Goal: Information Seeking & Learning: Find specific fact

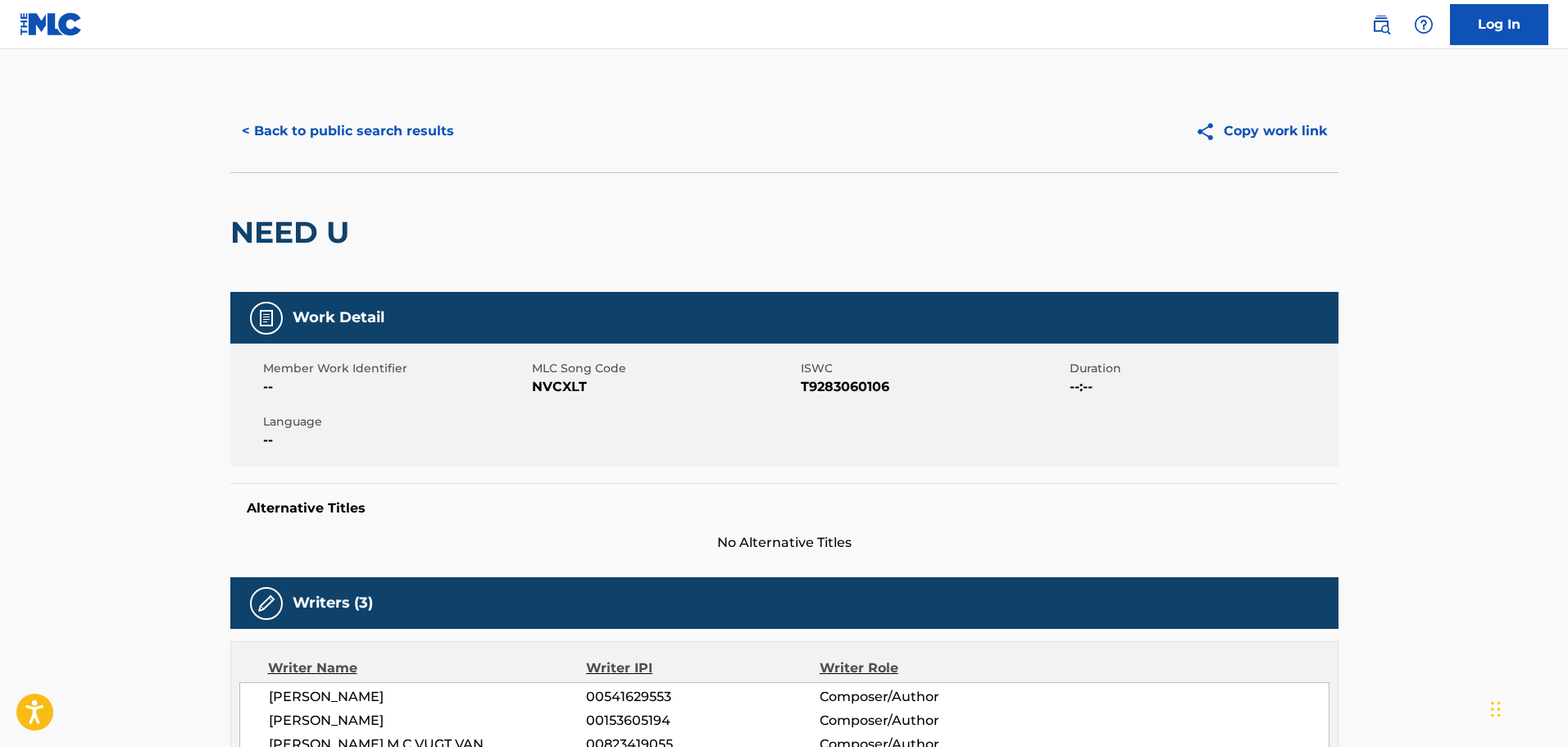
click at [264, 119] on button "< Back to public search results" at bounding box center [347, 131] width 235 height 41
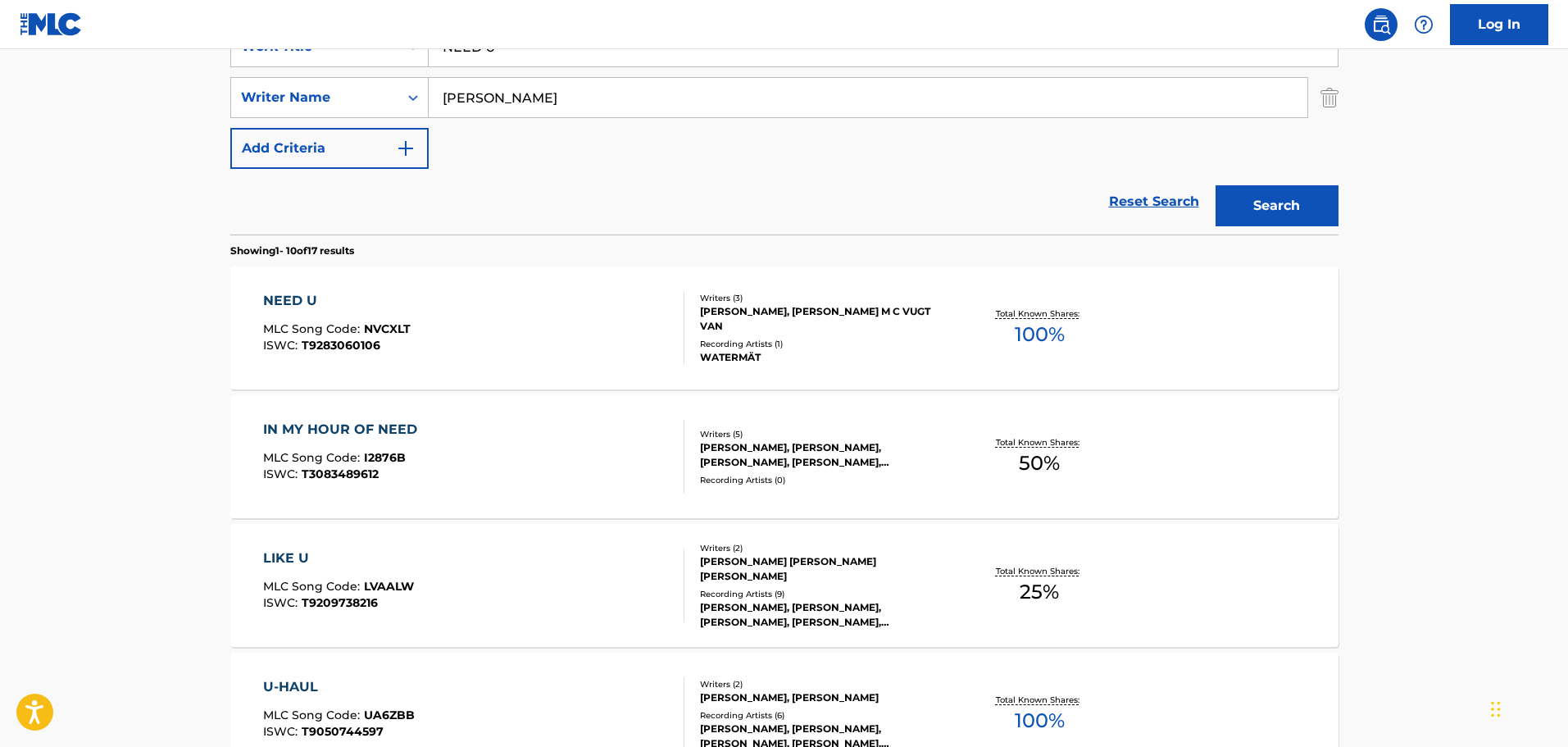
scroll to position [115, 0]
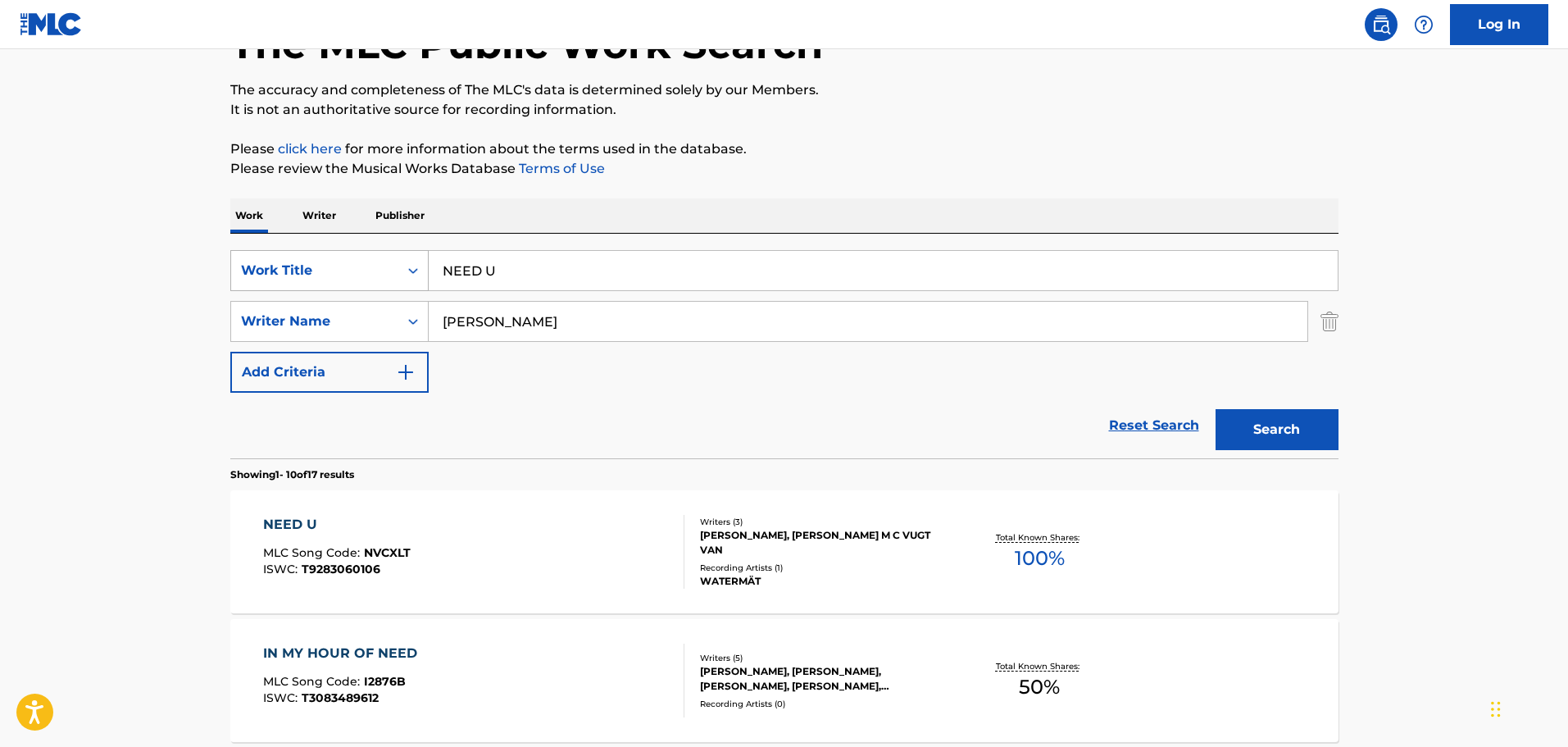
drag, startPoint x: 583, startPoint y: 285, endPoint x: 325, endPoint y: 261, distance: 259.1
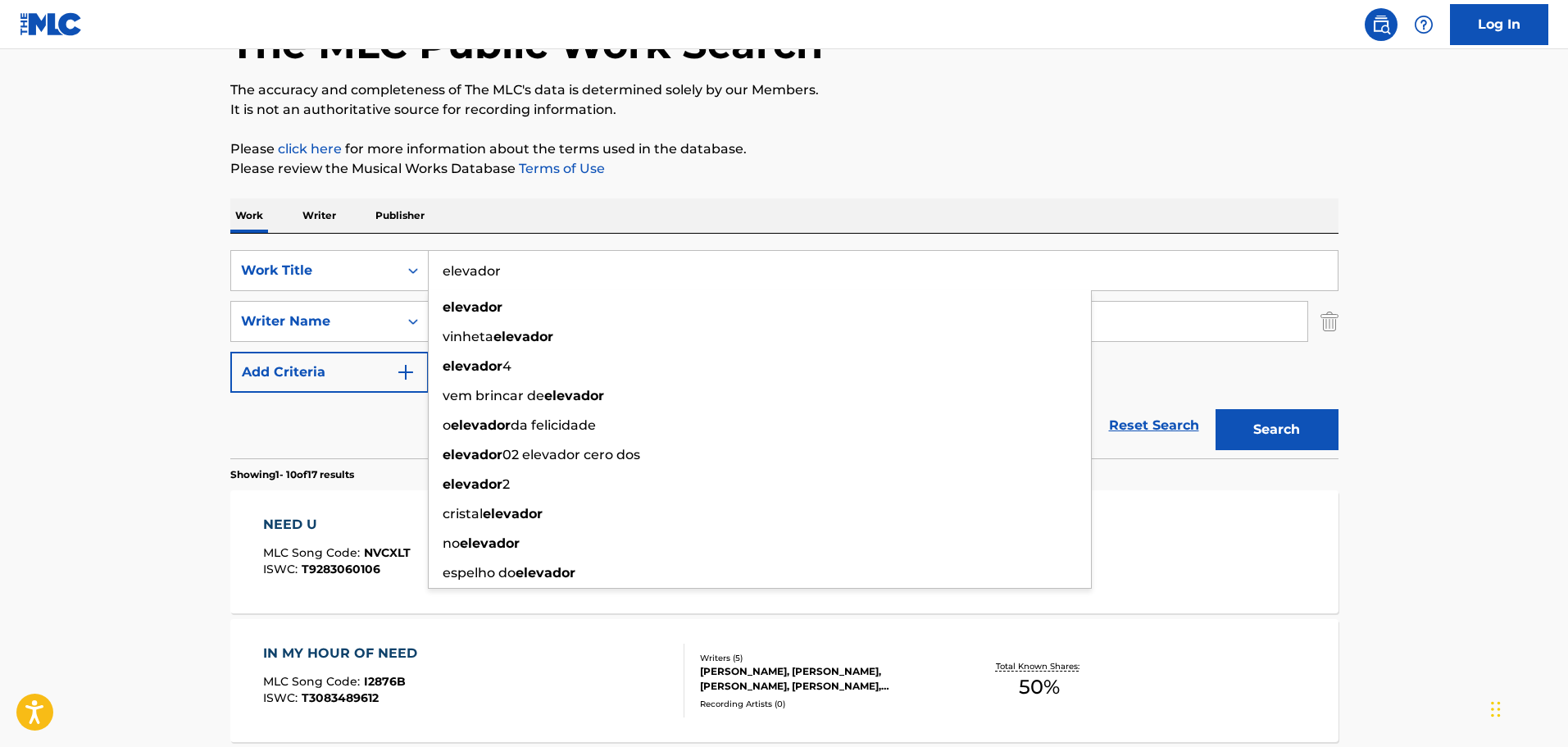
type input "elevador"
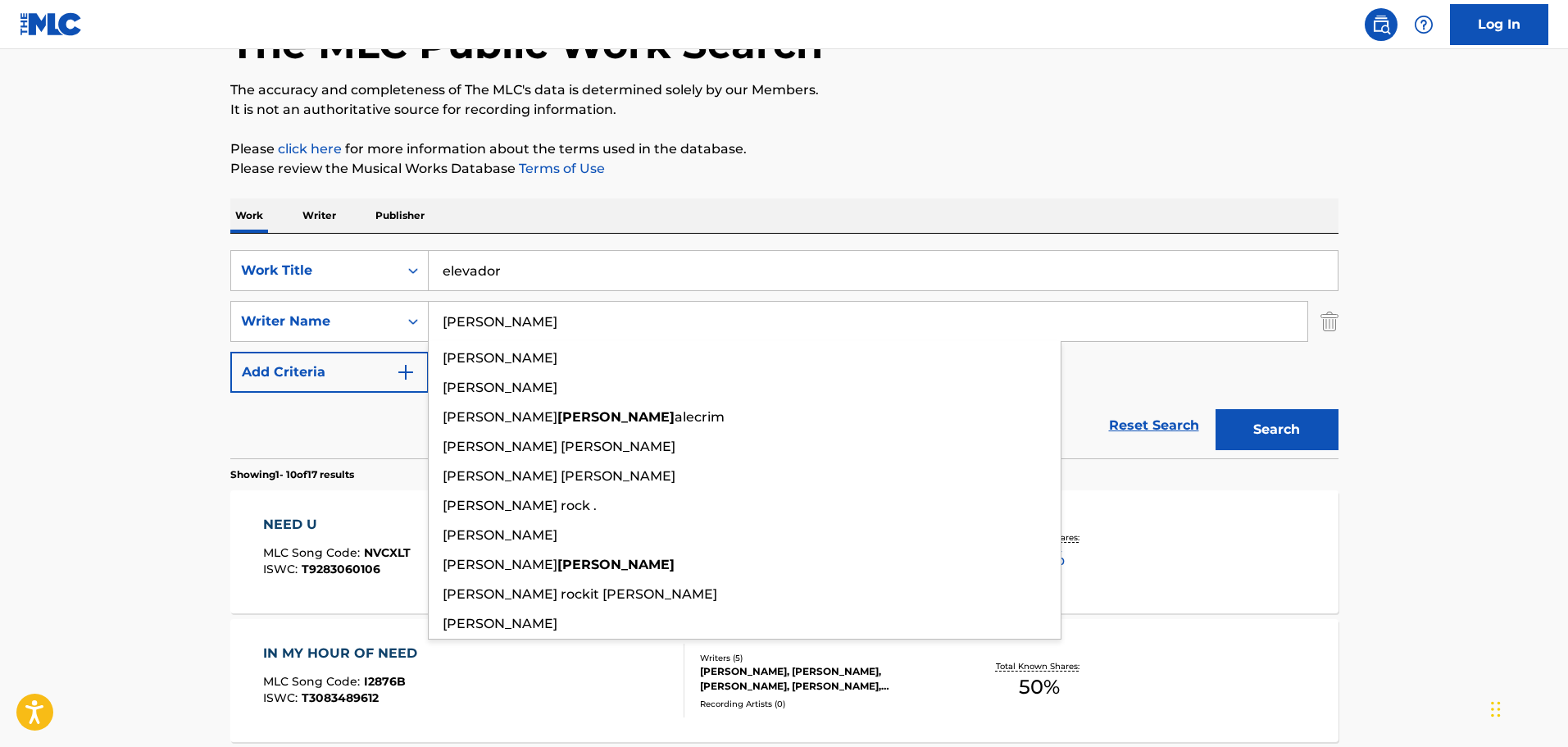
type input "[PERSON_NAME]"
click at [1216, 409] on button "Search" at bounding box center [1277, 430] width 123 height 41
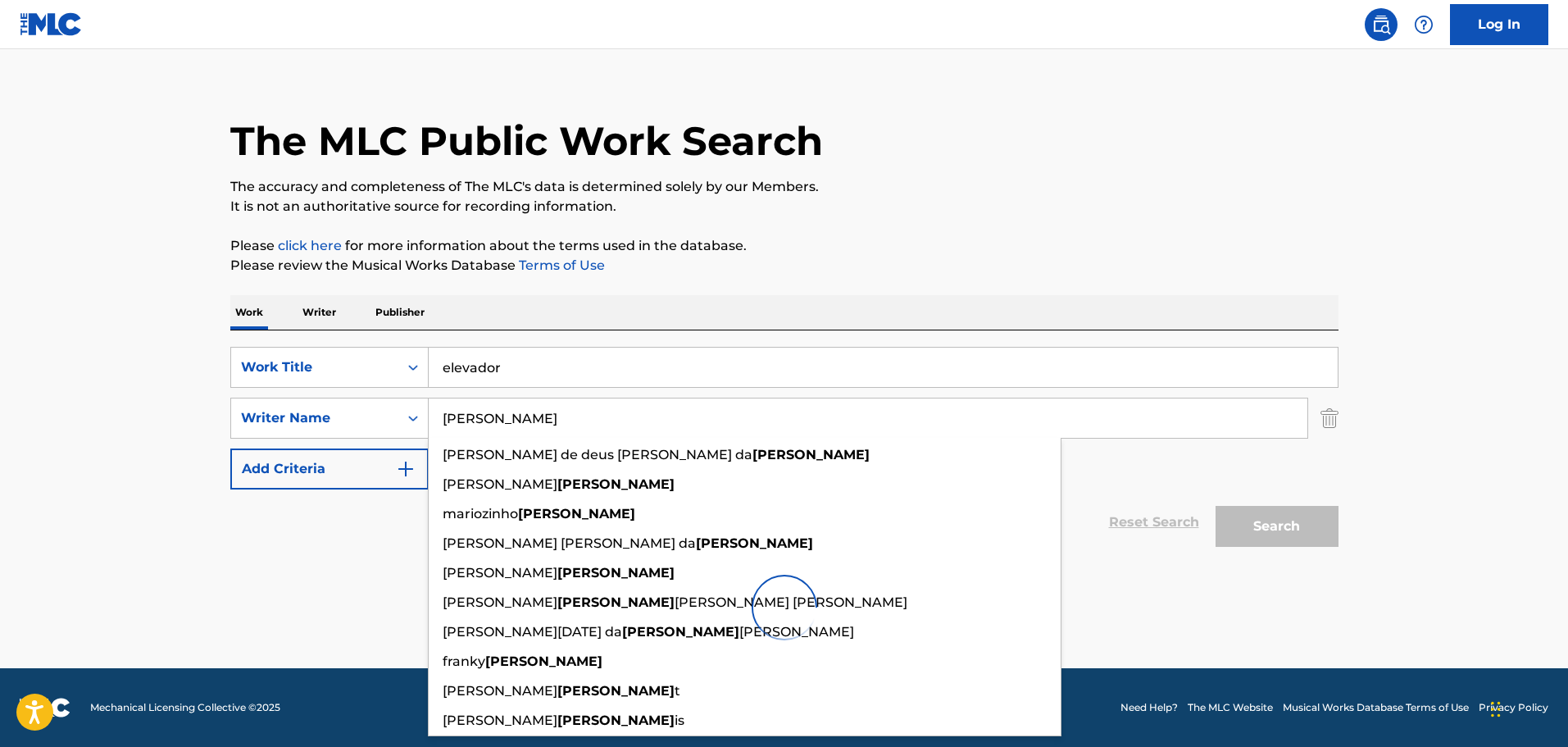
scroll to position [18, 0]
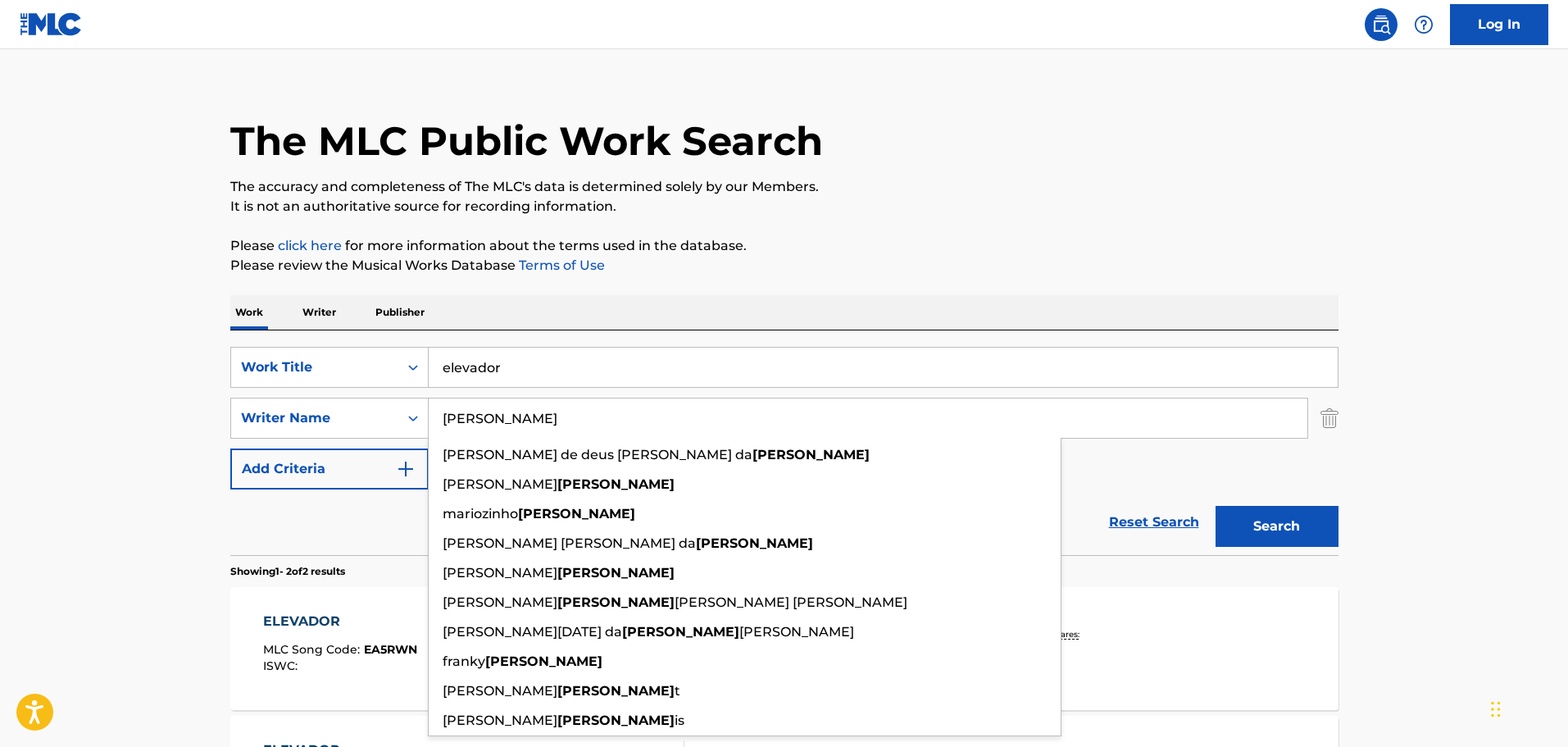
click at [494, 184] on p "The accuracy and completeness of The MLC's data is determined solely by our Mem…" at bounding box center [784, 187] width 1109 height 20
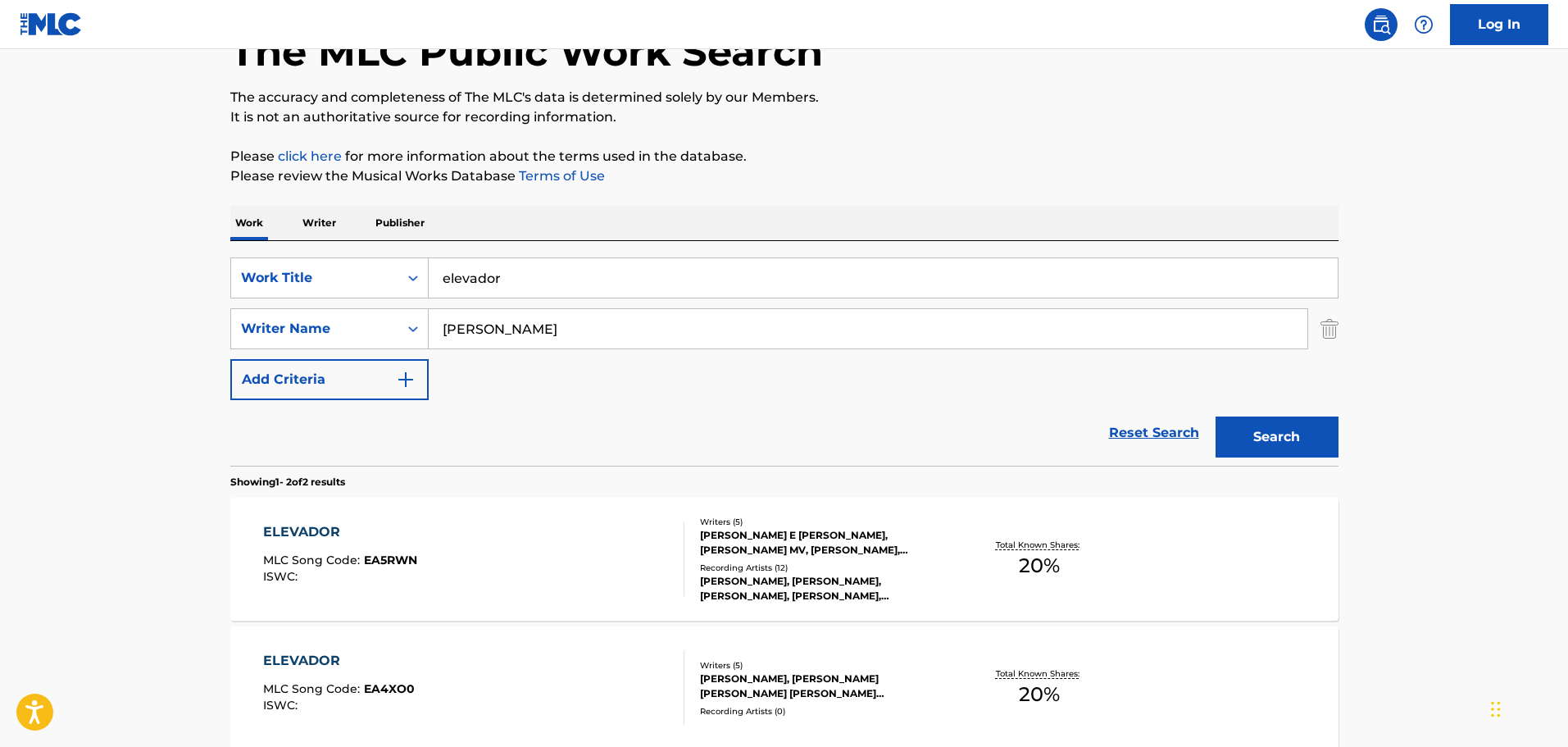
scroll to position [274, 0]
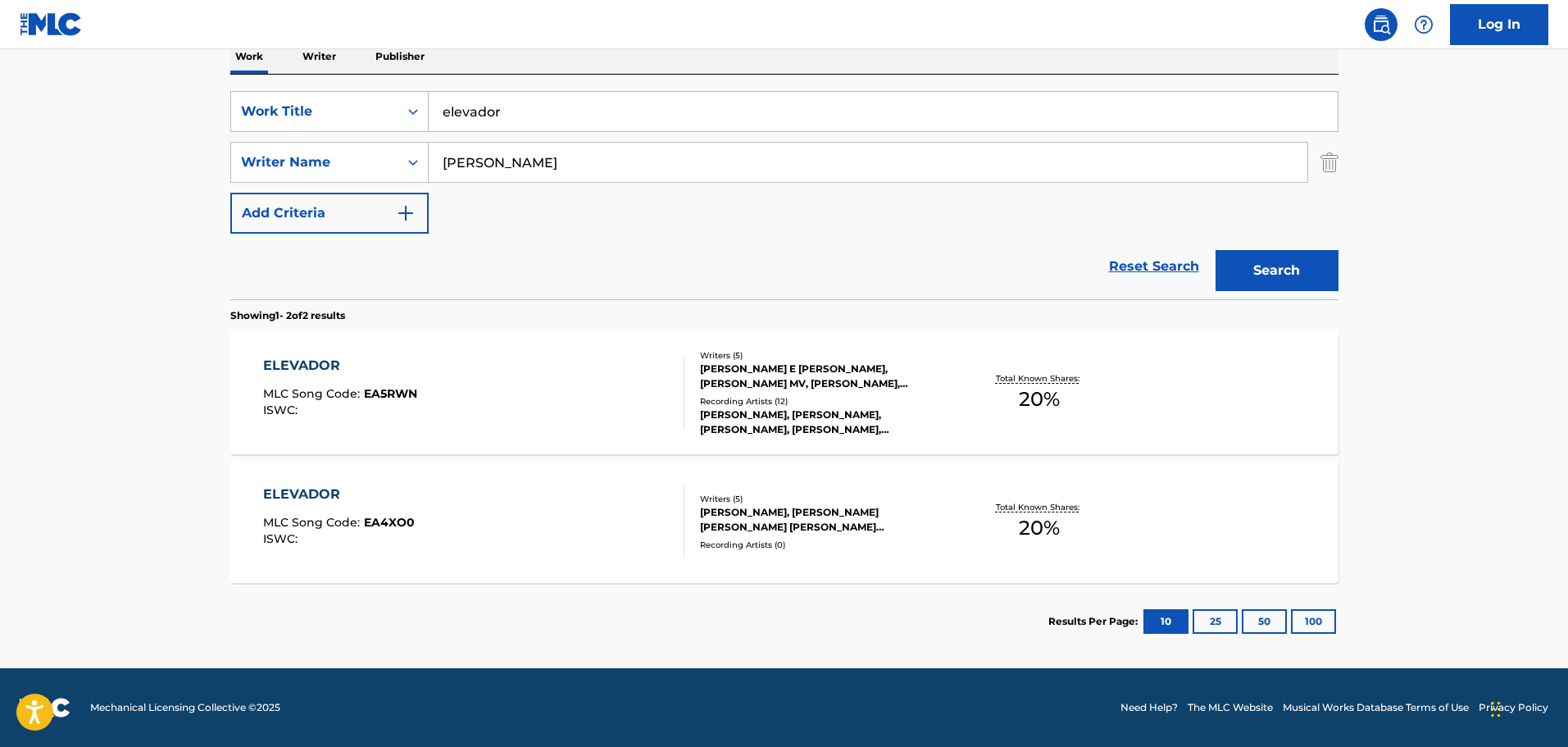
click at [603, 378] on div "ELEVADOR MLC Song Code : EA5RWN ISWC :" at bounding box center [474, 393] width 422 height 74
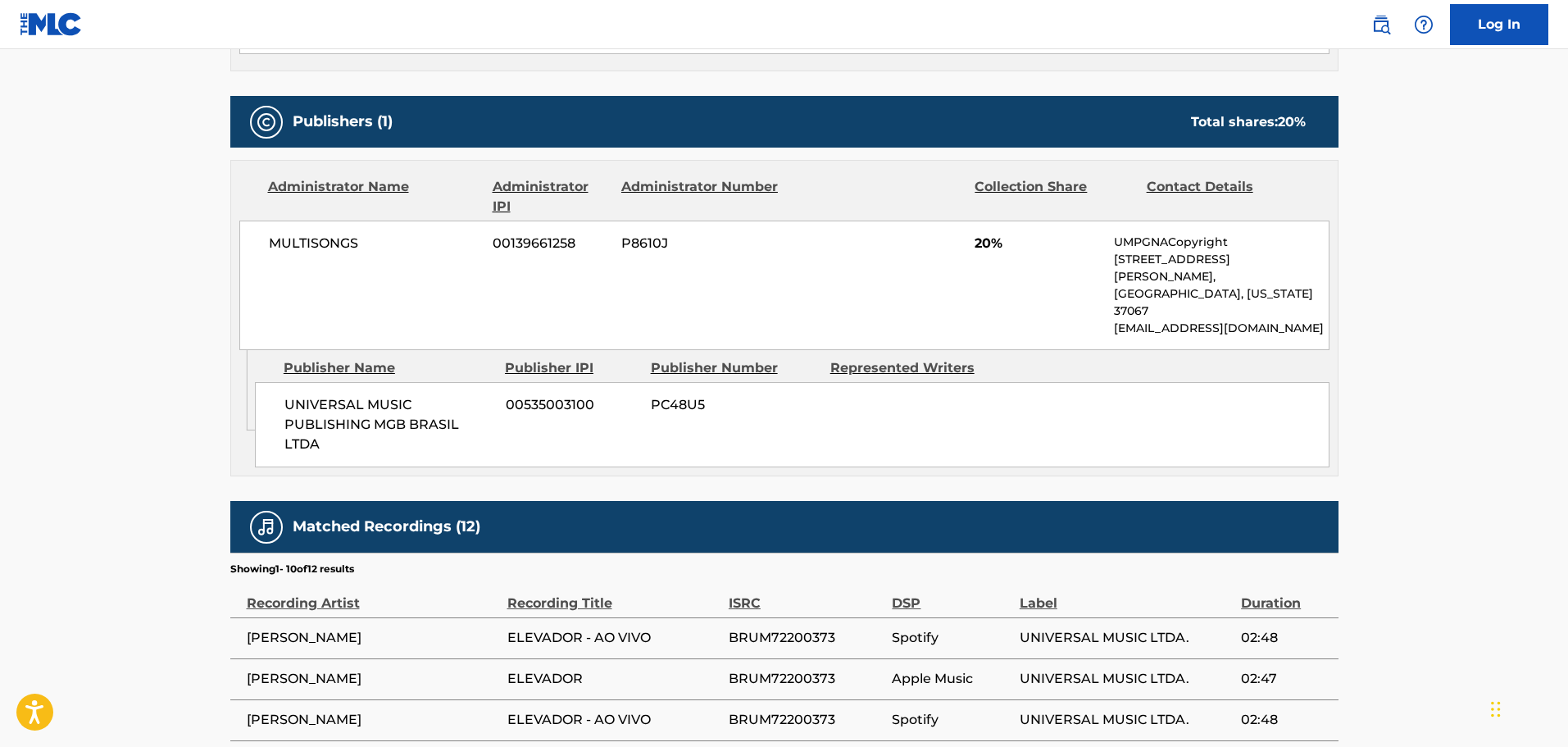
scroll to position [671, 0]
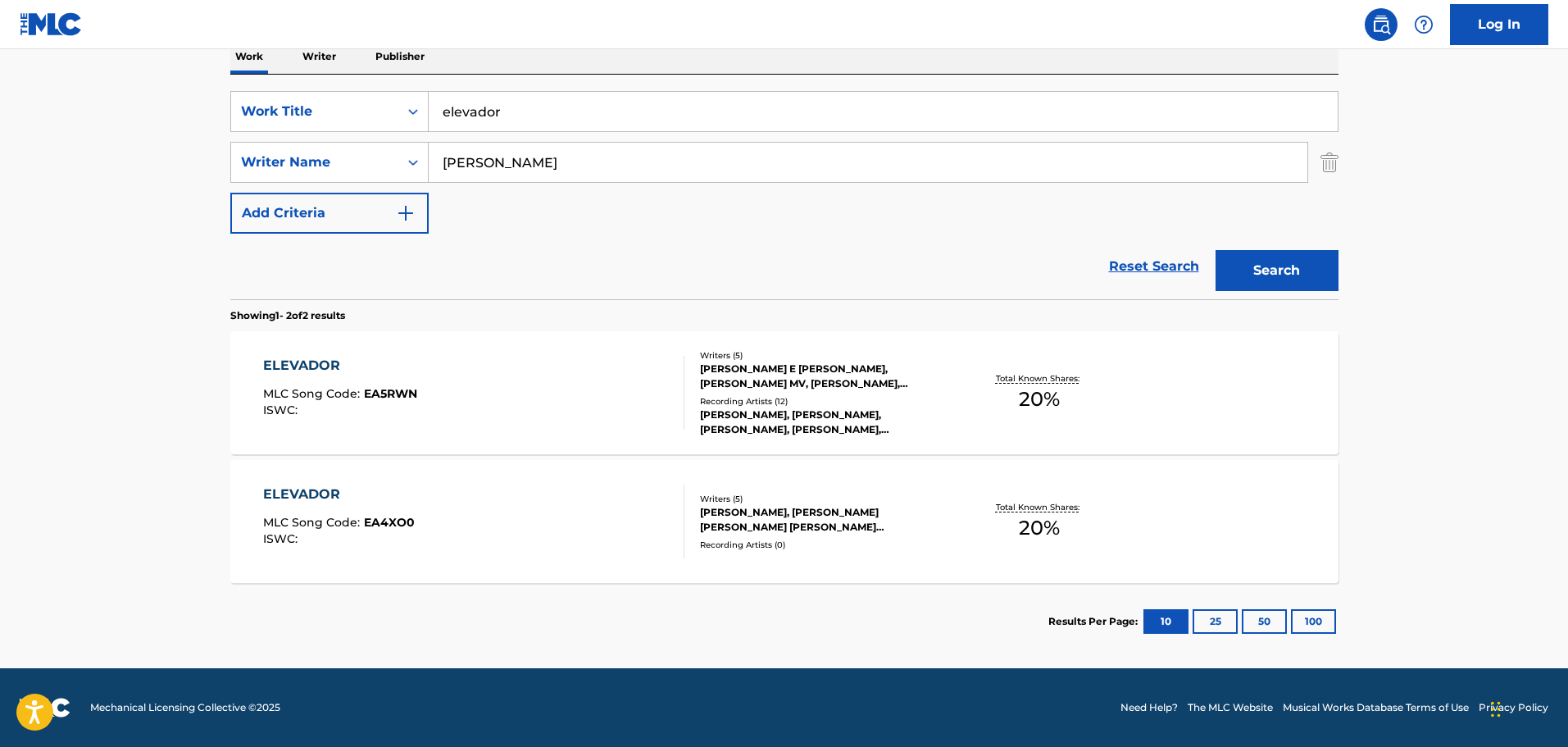
scroll to position [274, 0]
click at [606, 521] on div "ELEVADOR MLC Song Code : EA4XO0 ISWC :" at bounding box center [474, 521] width 422 height 74
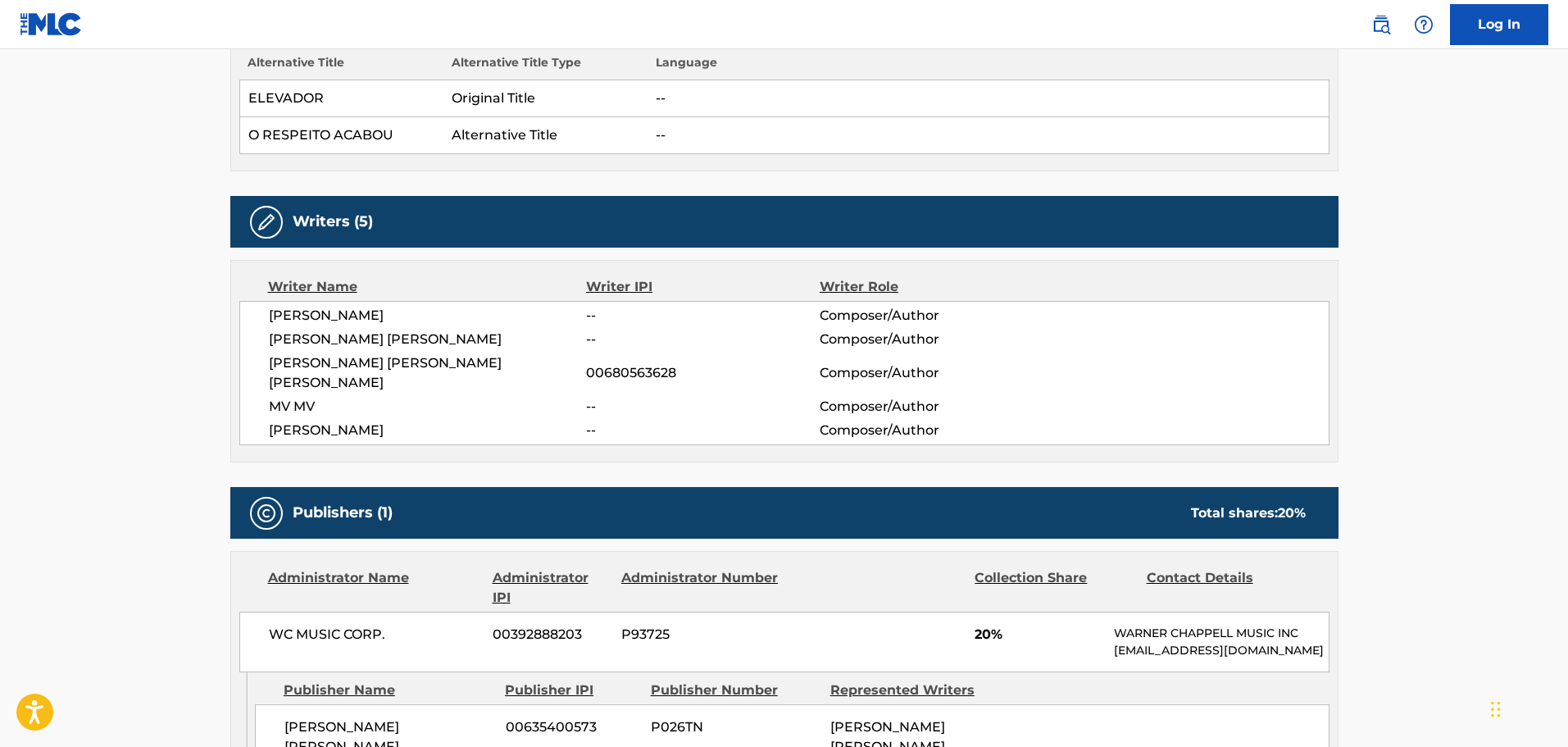
scroll to position [872, 0]
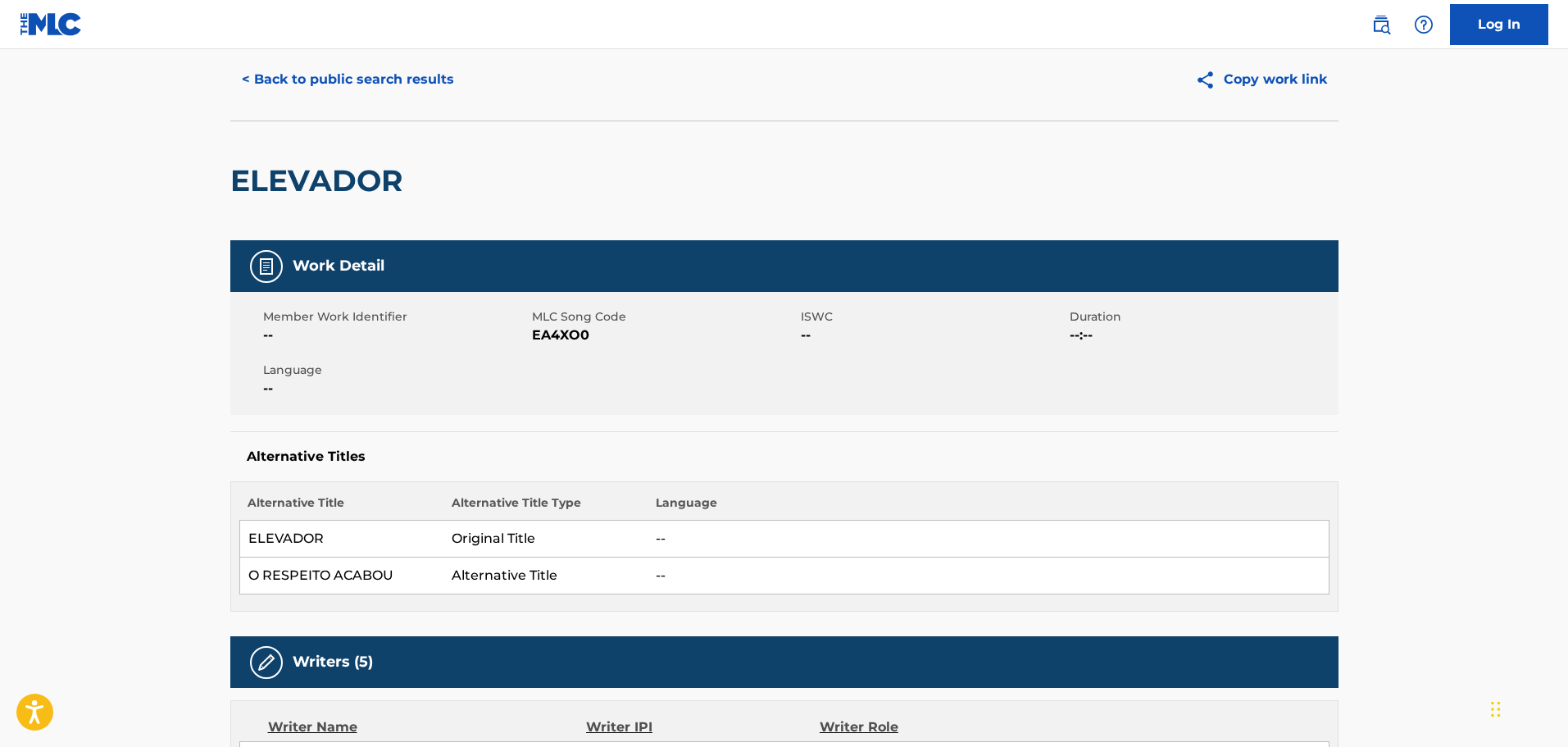
click at [324, 85] on button "< Back to public search results" at bounding box center [347, 80] width 235 height 41
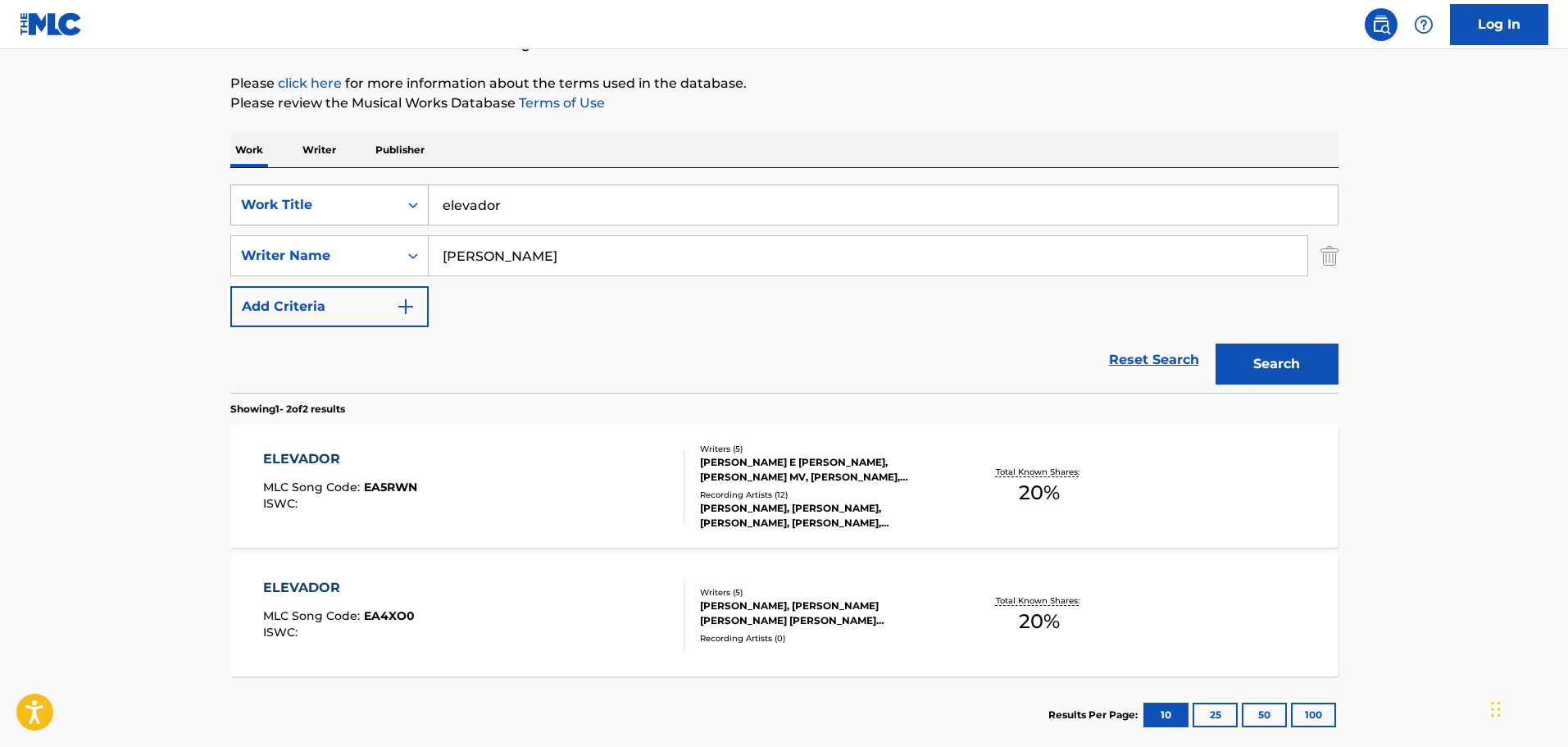
drag, startPoint x: 641, startPoint y: 205, endPoint x: 378, endPoint y: 185, distance: 263.8
click at [378, 185] on div "SearchWithCriteriab0509de4-4317-431a-a3a1-1a7650b728a6 Work Title elevador" at bounding box center [784, 205] width 1109 height 41
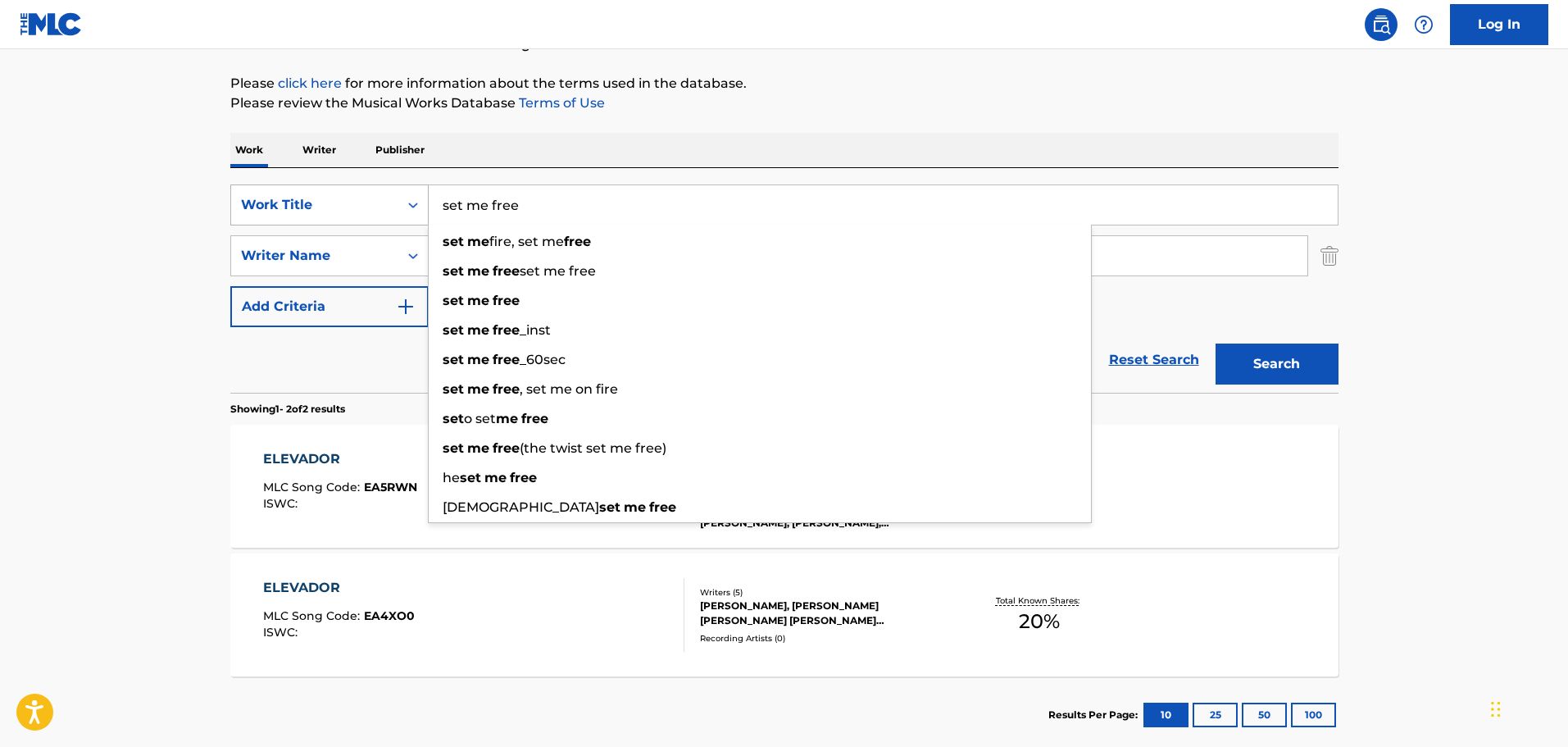
type input "set me free"
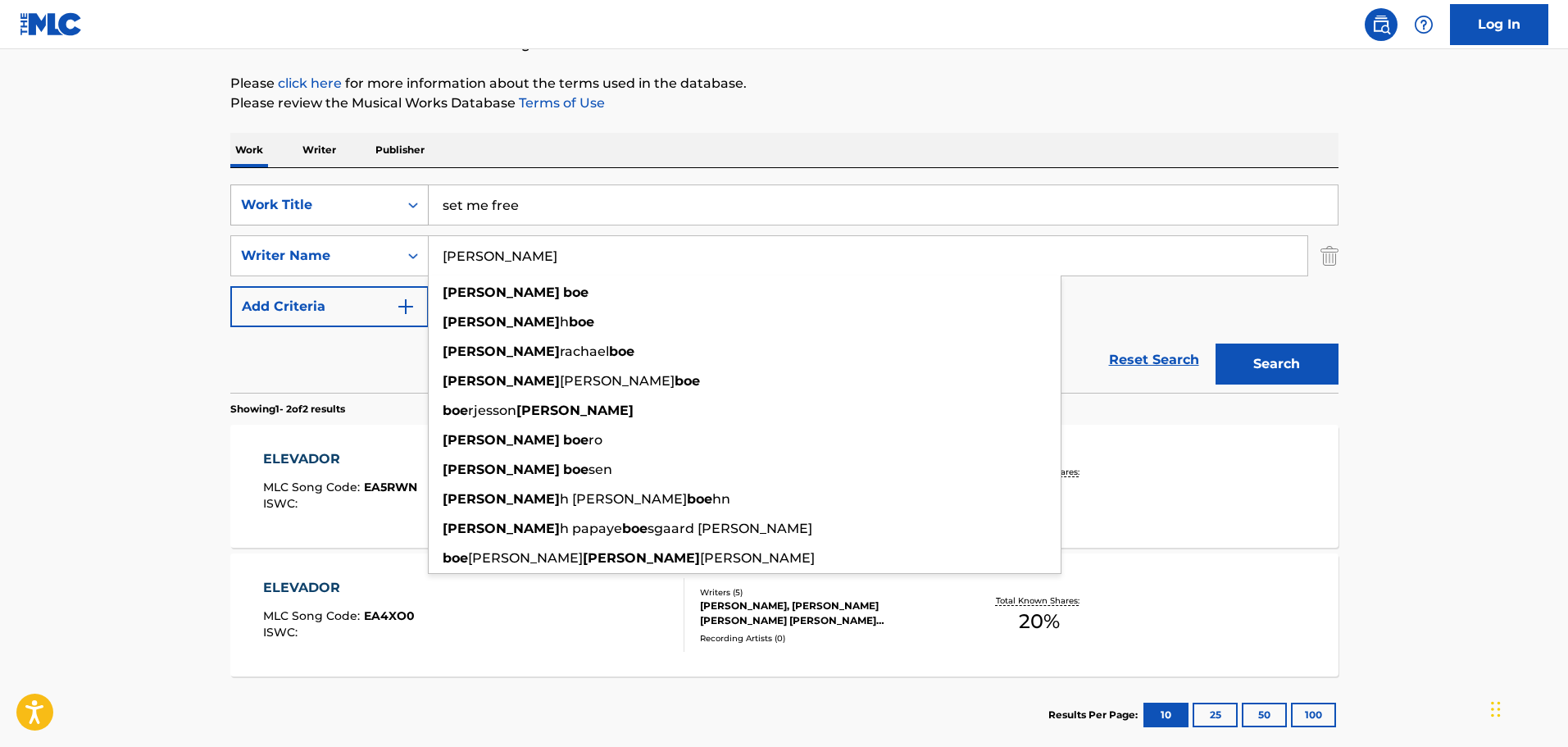
type input "[PERSON_NAME]"
click at [1216, 344] on button "Search" at bounding box center [1277, 365] width 123 height 41
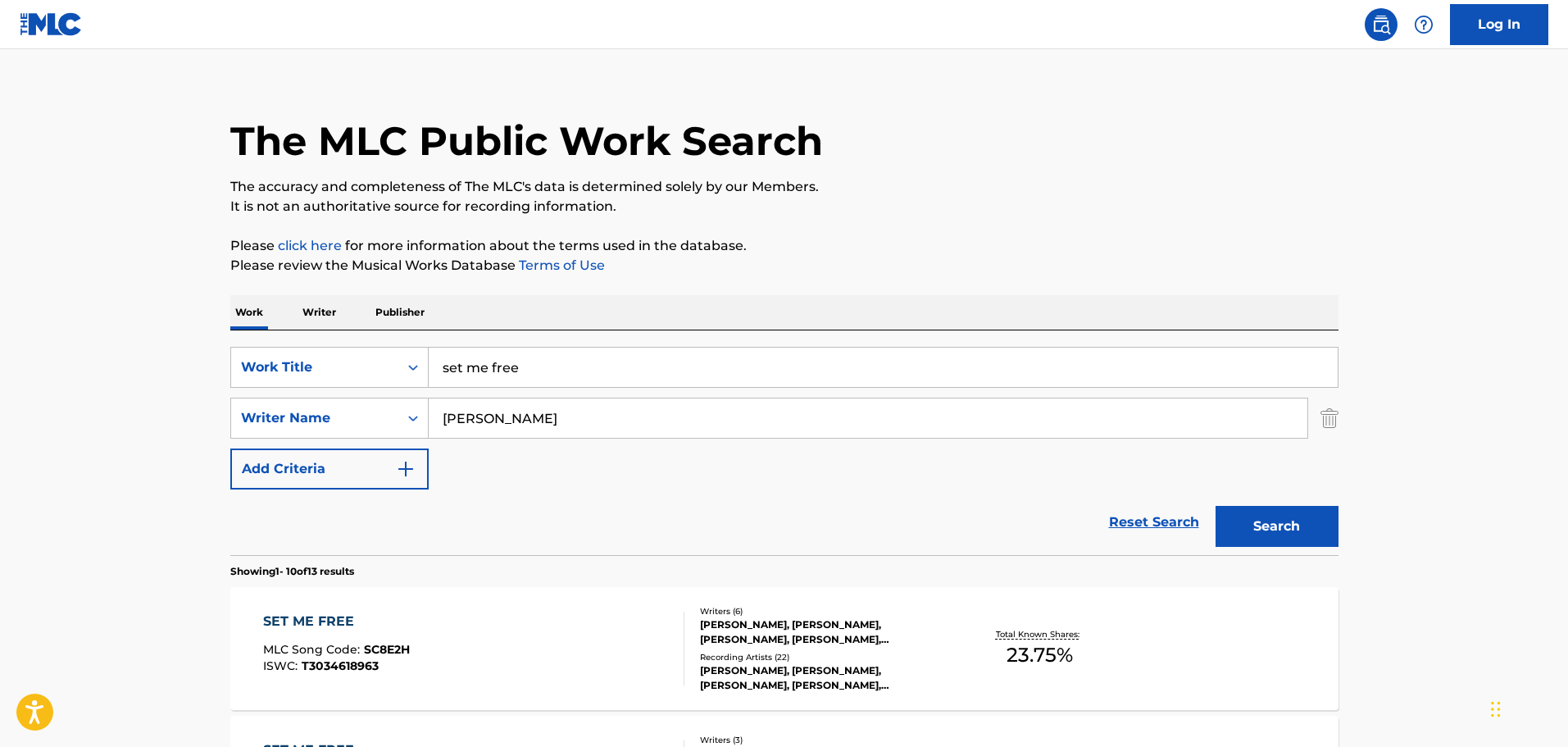
click at [621, 186] on p "The accuracy and completeness of The MLC's data is determined solely by our Mem…" at bounding box center [784, 187] width 1109 height 20
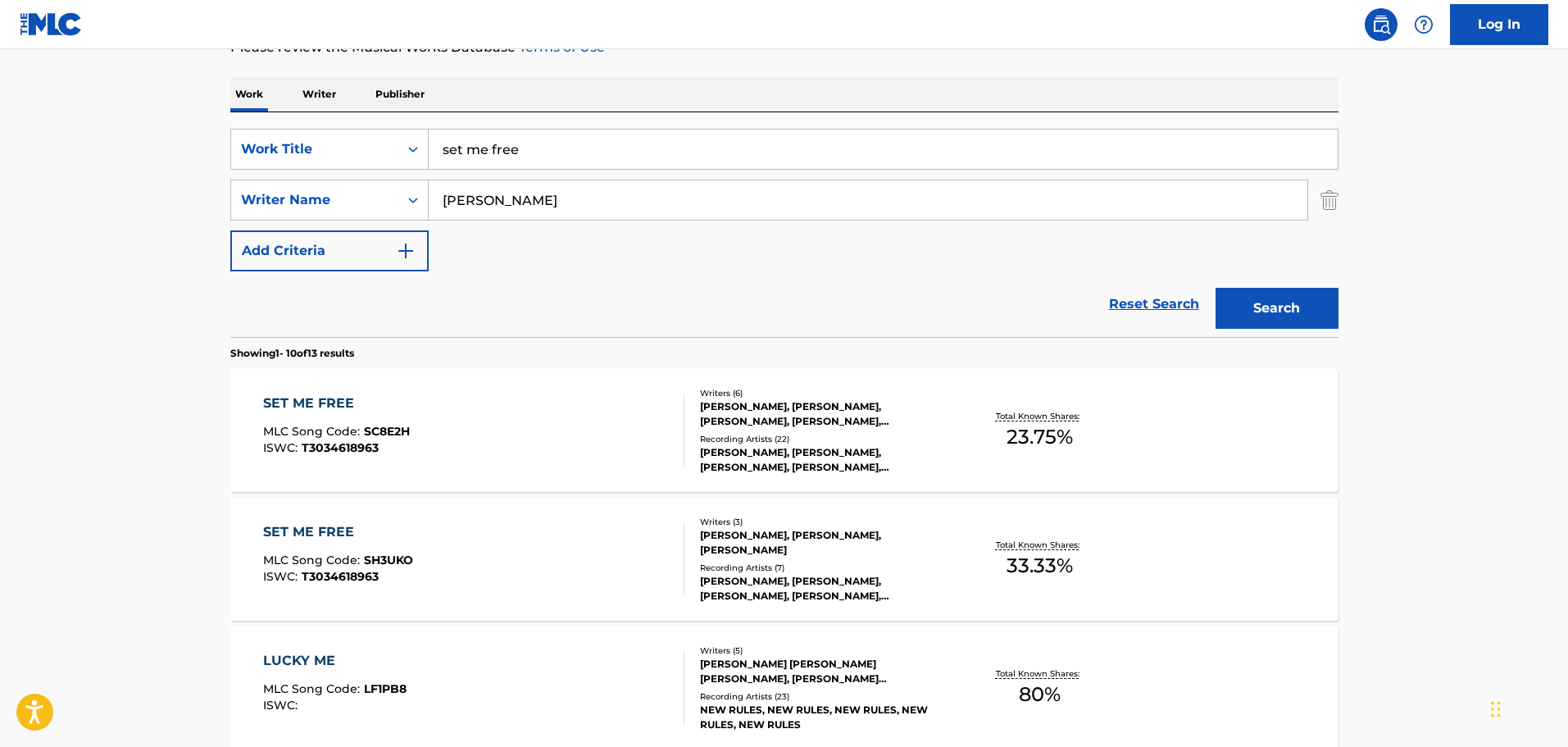
scroll to position [428, 0]
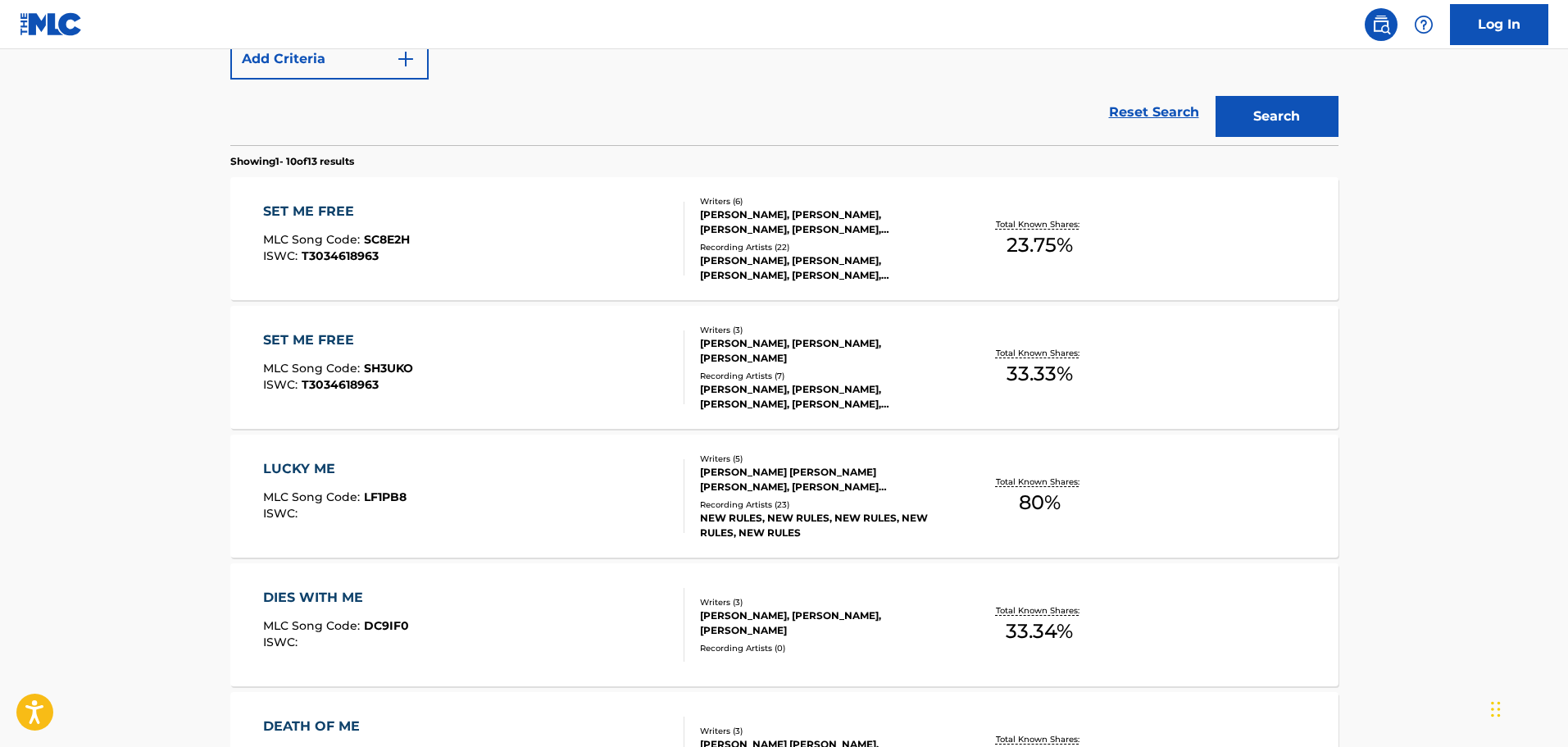
click at [573, 248] on div "SET ME FREE MLC Song Code : SC8E2H ISWC : T3034618963" at bounding box center [474, 239] width 422 height 74
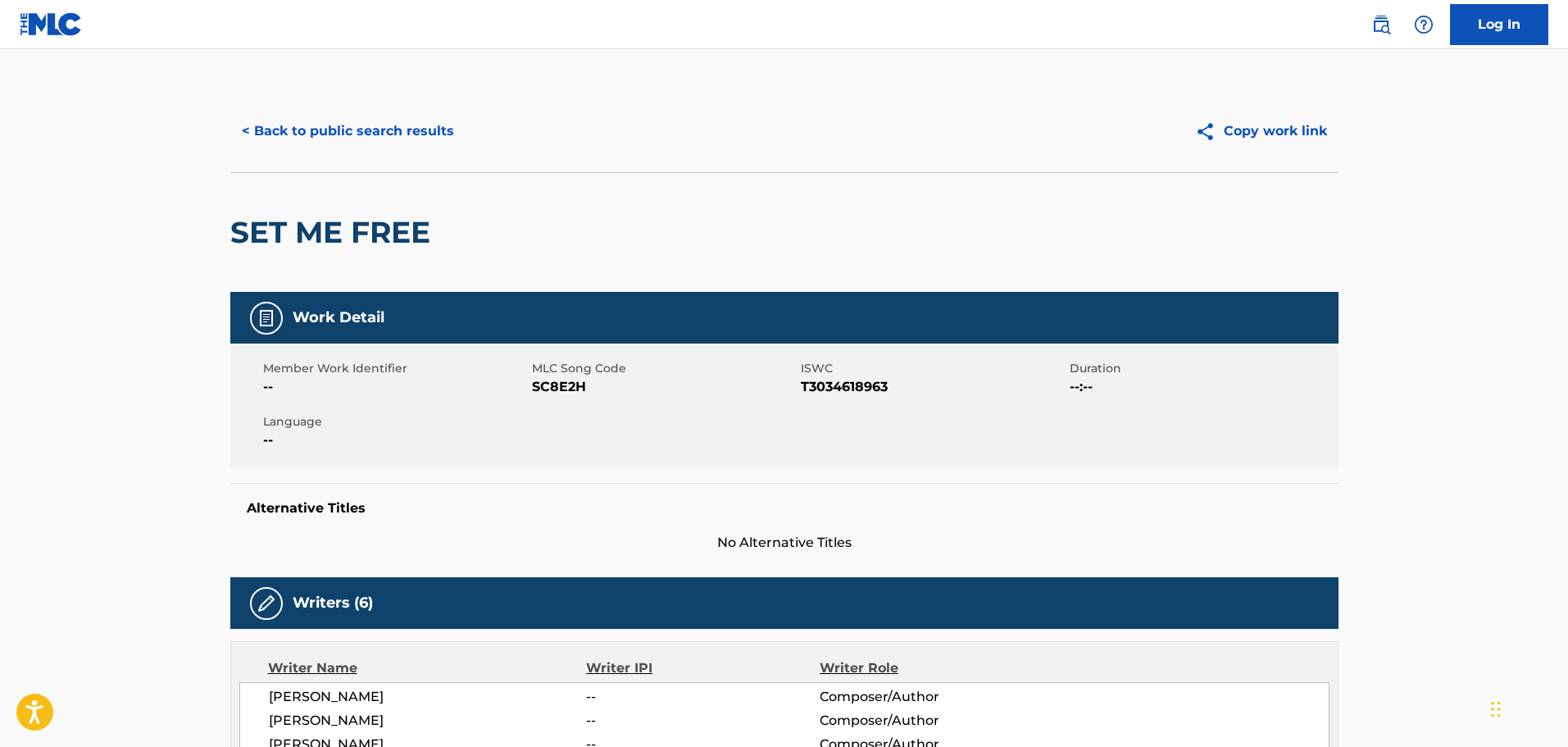
click at [293, 133] on button "< Back to public search results" at bounding box center [347, 131] width 235 height 41
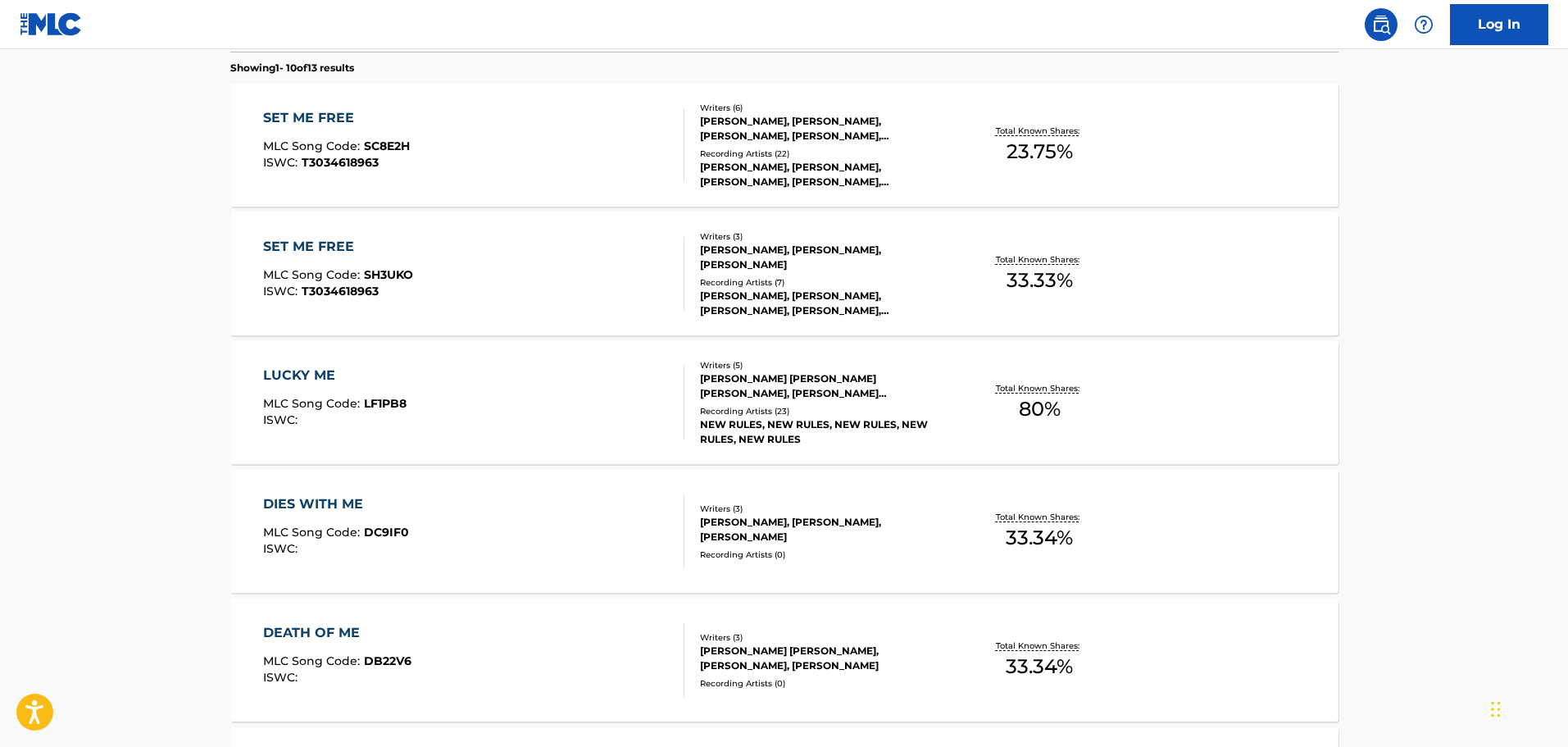
scroll to position [111, 0]
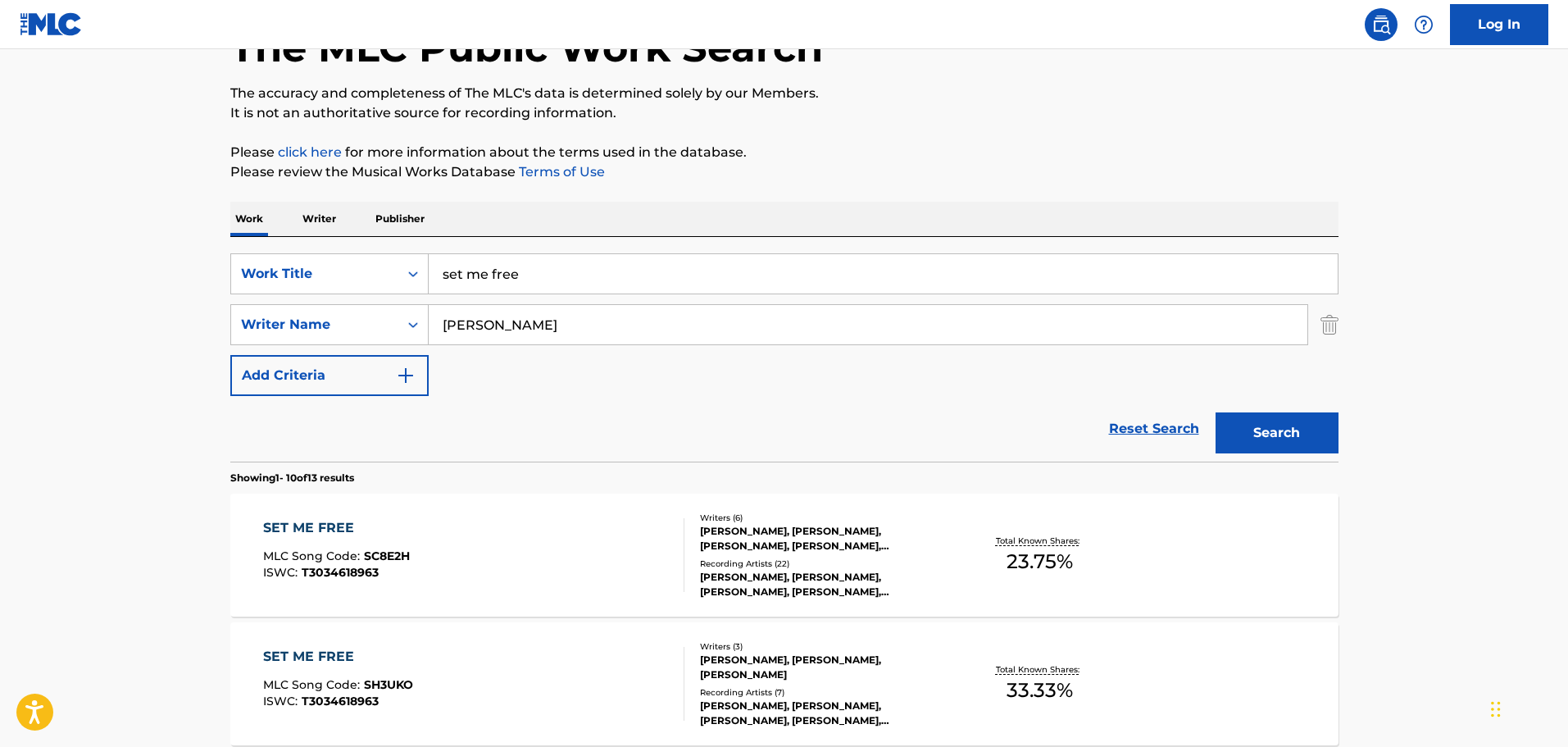
drag, startPoint x: 648, startPoint y: 263, endPoint x: 313, endPoint y: 251, distance: 335.2
click at [313, 251] on div "SearchWithCriteriab0509de4-4317-431a-a3a1-1a7650b728a6 Work Title set me free S…" at bounding box center [784, 349] width 1109 height 225
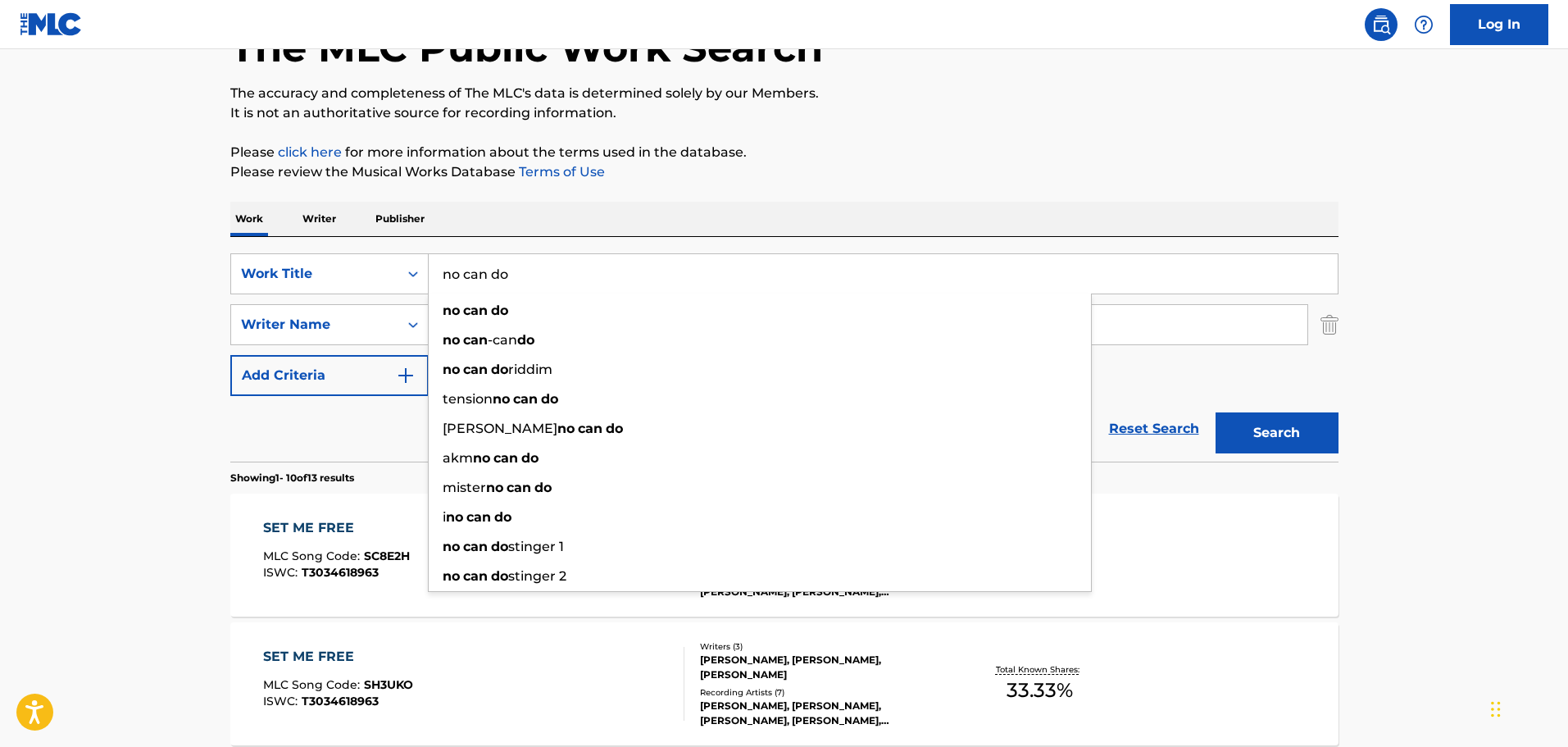
type input "no can do"
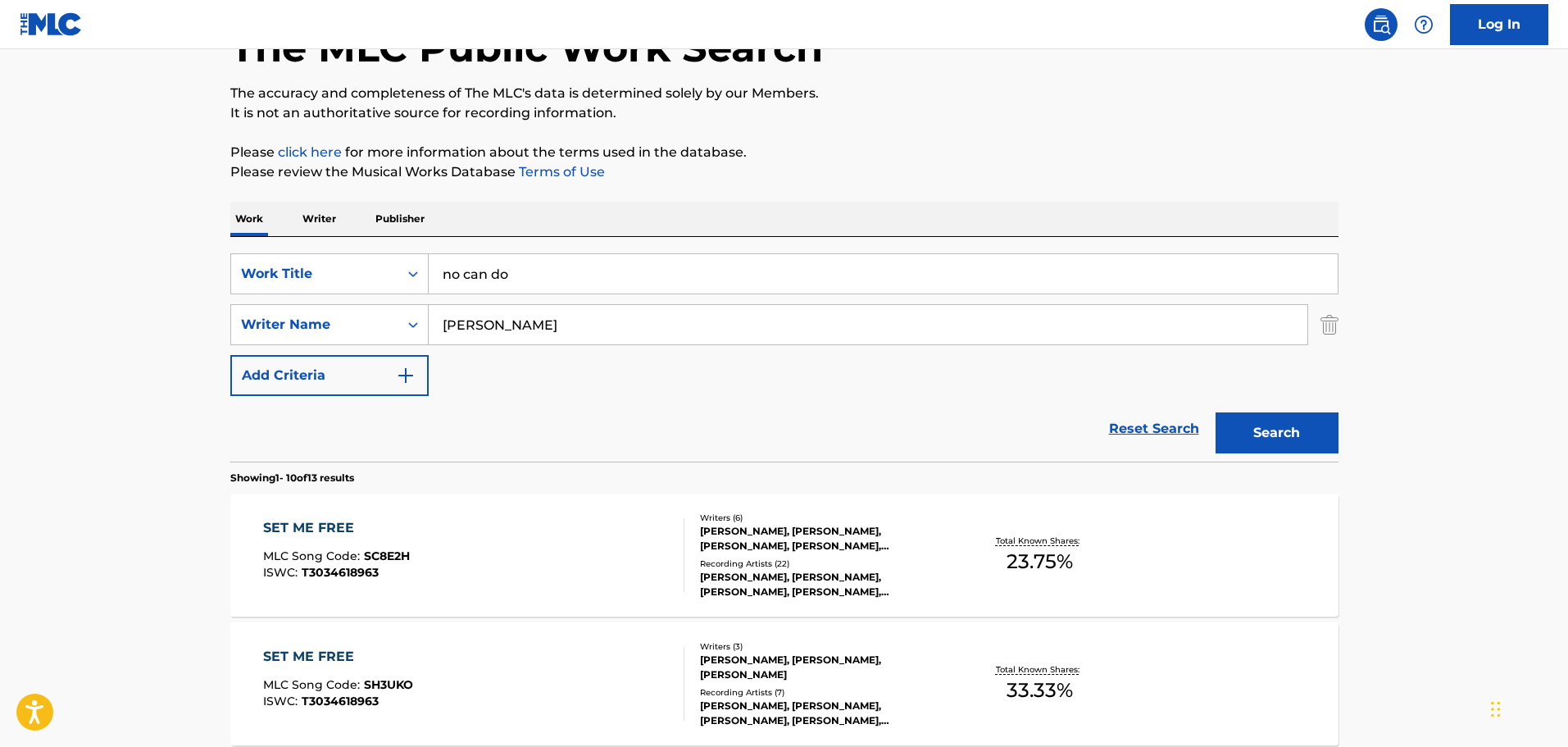
click at [507, 216] on div "Work Writer Publisher" at bounding box center [784, 219] width 1109 height 34
drag, startPoint x: 558, startPoint y: 335, endPoint x: 417, endPoint y: 314, distance: 142.6
click at [417, 314] on div "SearchWithCriteria1bd103ad-d0de-4e0f-b119-c5d29a087320 Writer Name [PERSON_NAME]" at bounding box center [784, 325] width 1109 height 41
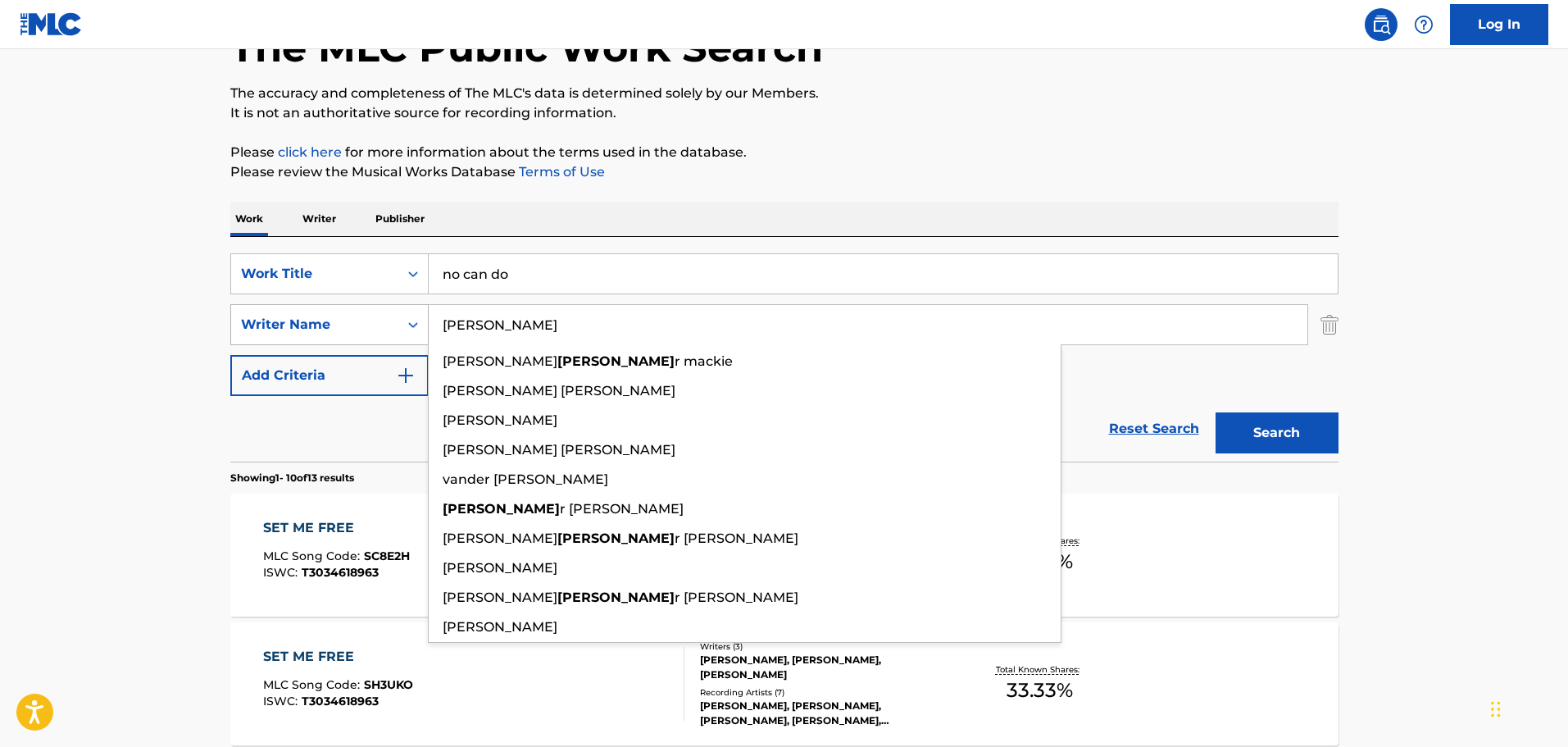
type input "[PERSON_NAME]"
click at [1216, 412] on button "Search" at bounding box center [1277, 433] width 123 height 41
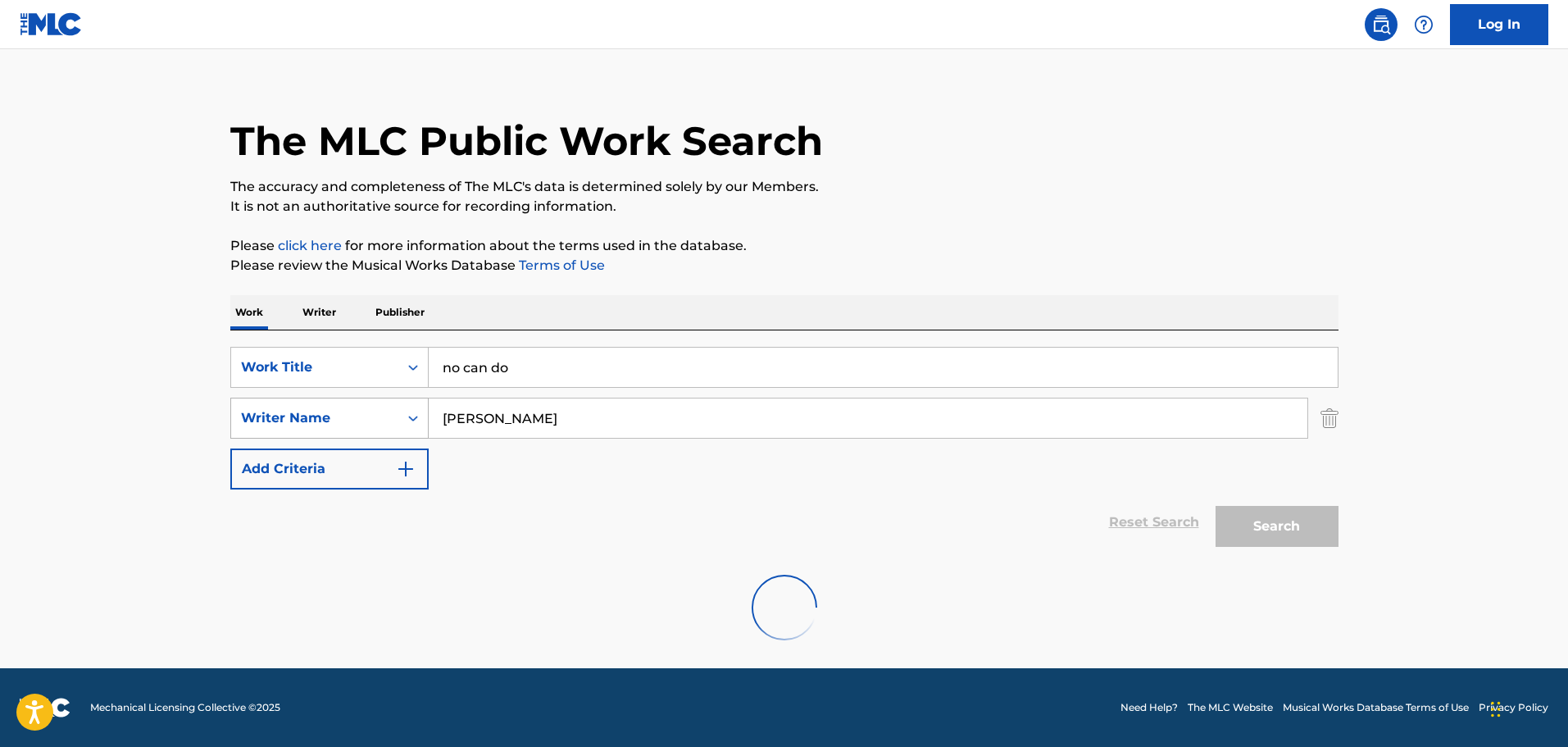
scroll to position [18, 0]
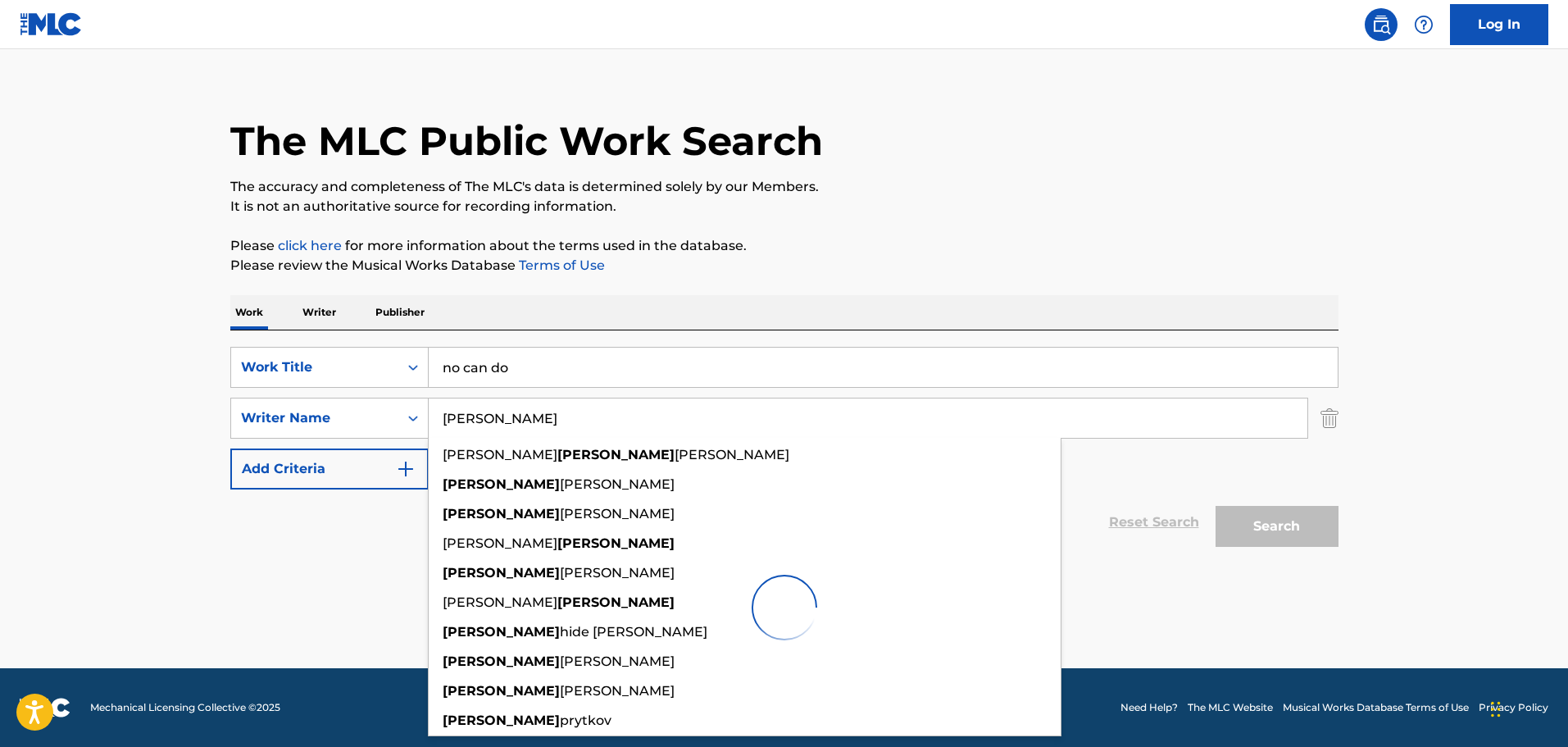
click at [598, 227] on div "The MLC Public Work Search The accuracy and completeness of The MLC's data is d…" at bounding box center [784, 365] width 1148 height 588
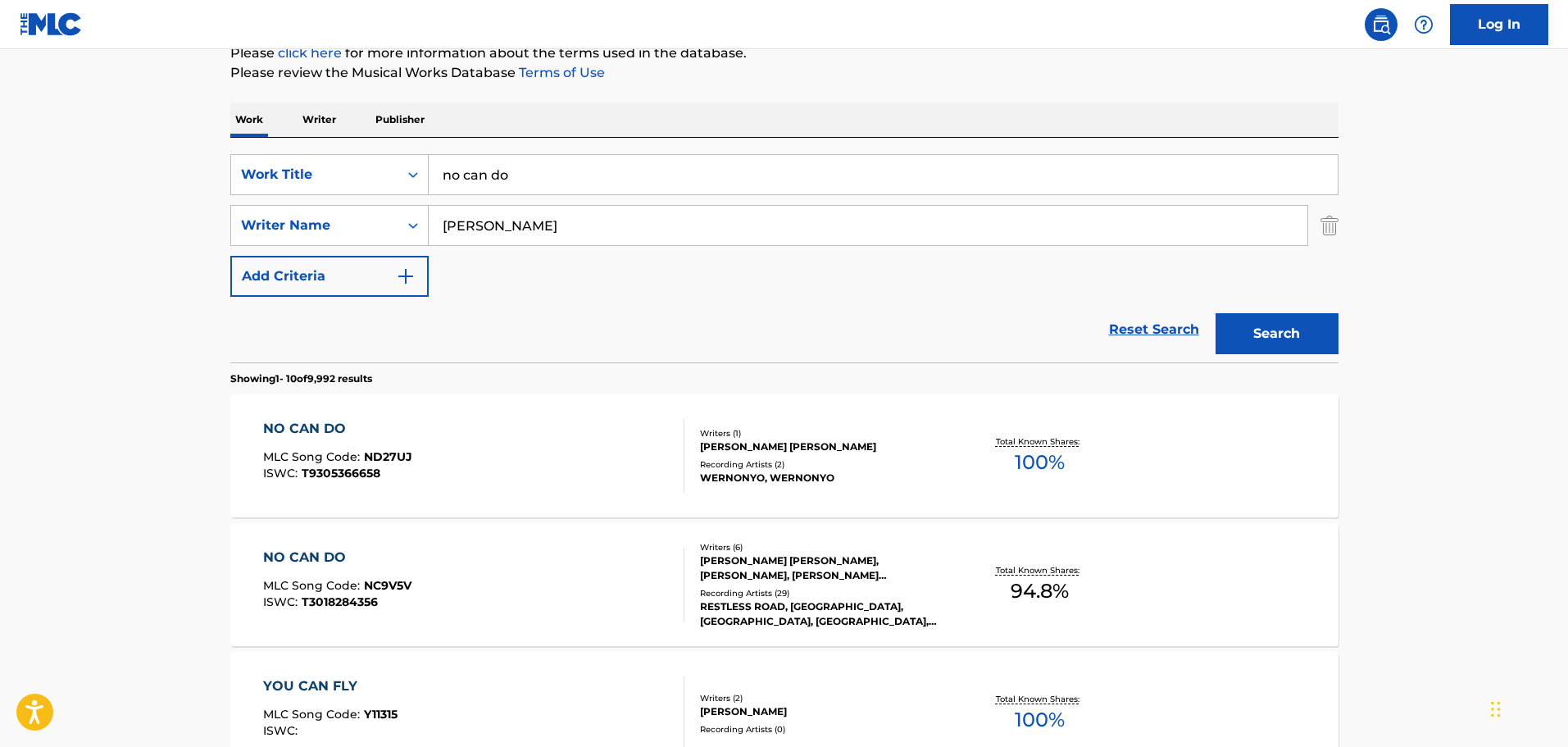
scroll to position [510, 0]
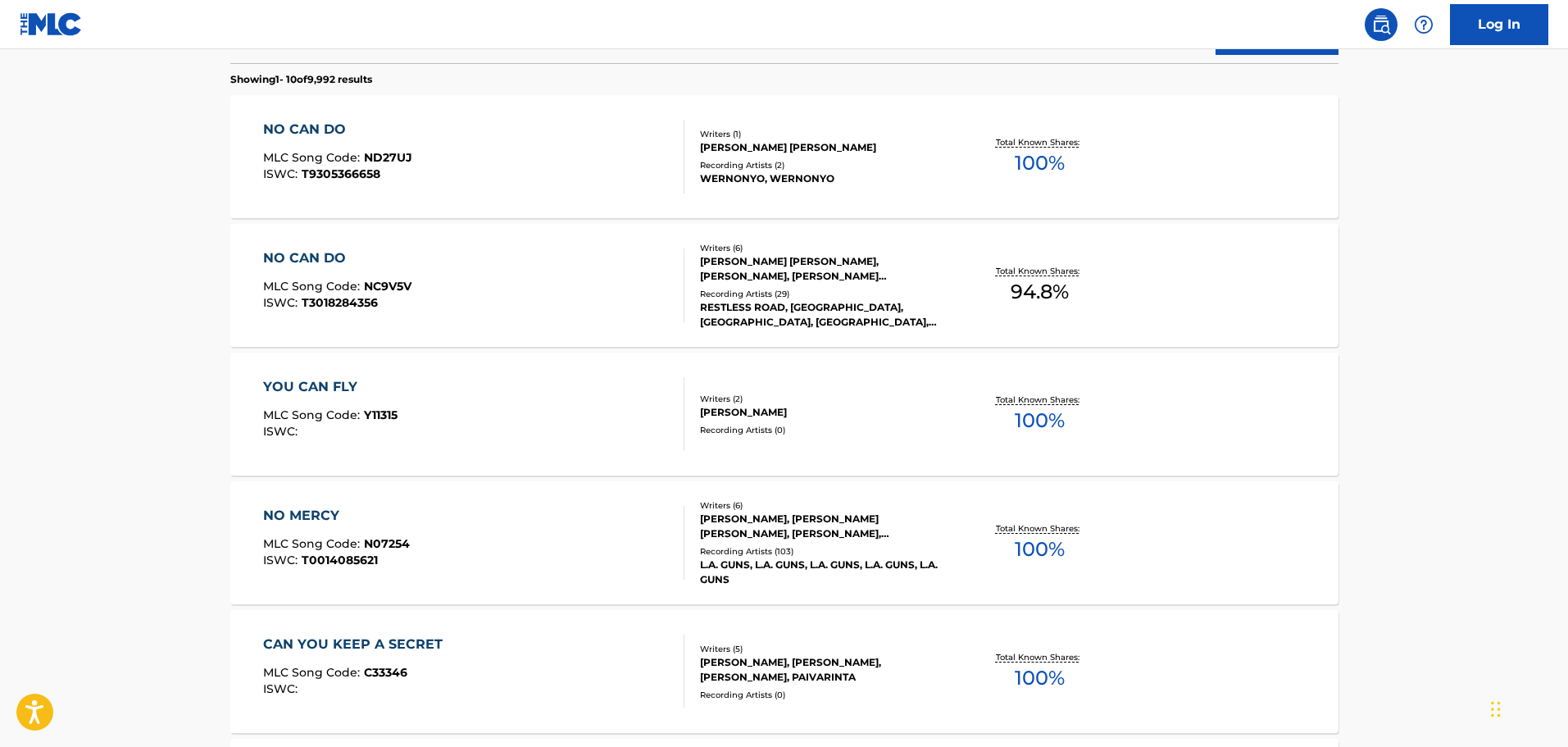
click at [581, 138] on div "NO CAN DO MLC Song Code : ND27UJ ISWC : T9305366658" at bounding box center [474, 157] width 422 height 74
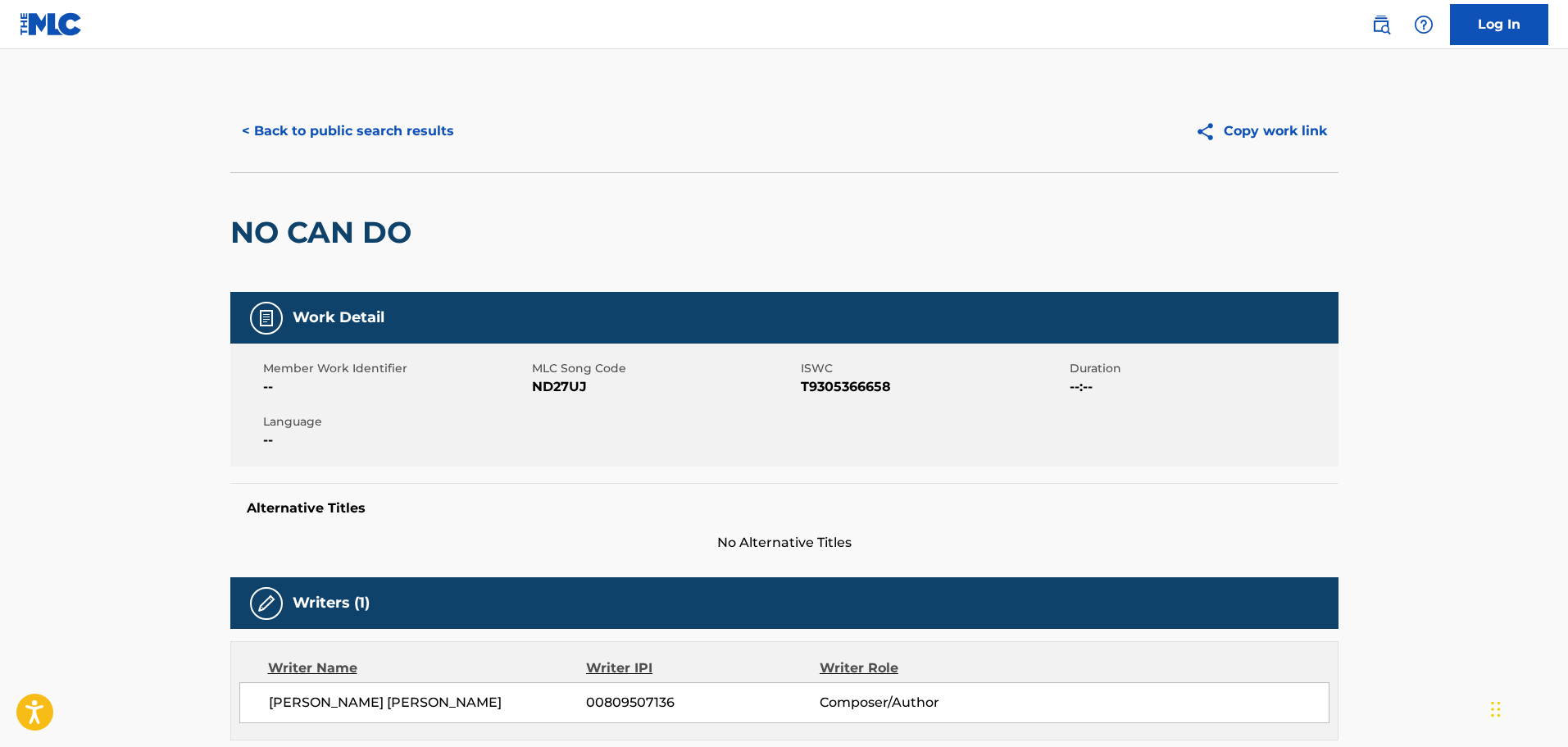
click at [411, 139] on button "< Back to public search results" at bounding box center [347, 131] width 235 height 41
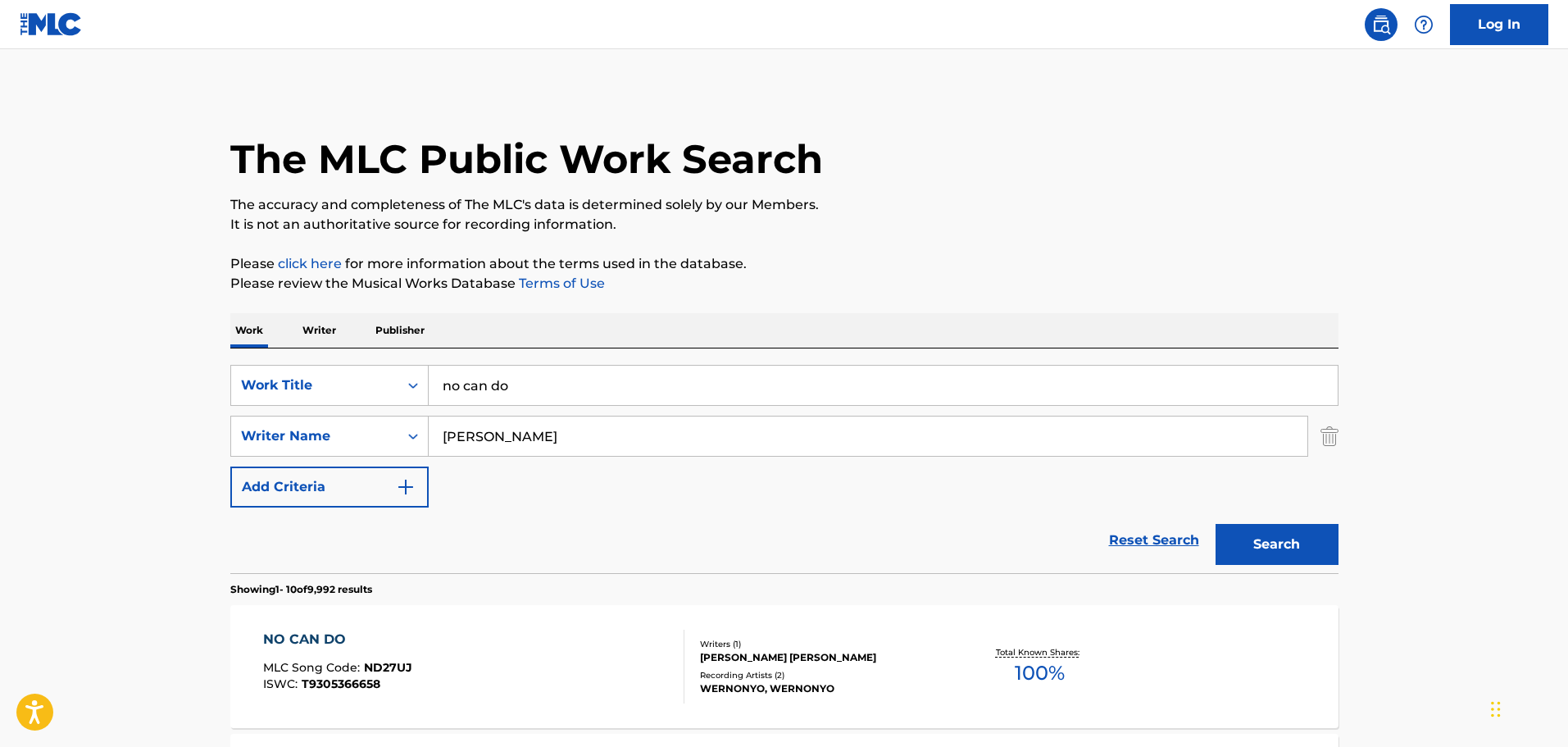
scroll to position [603, 0]
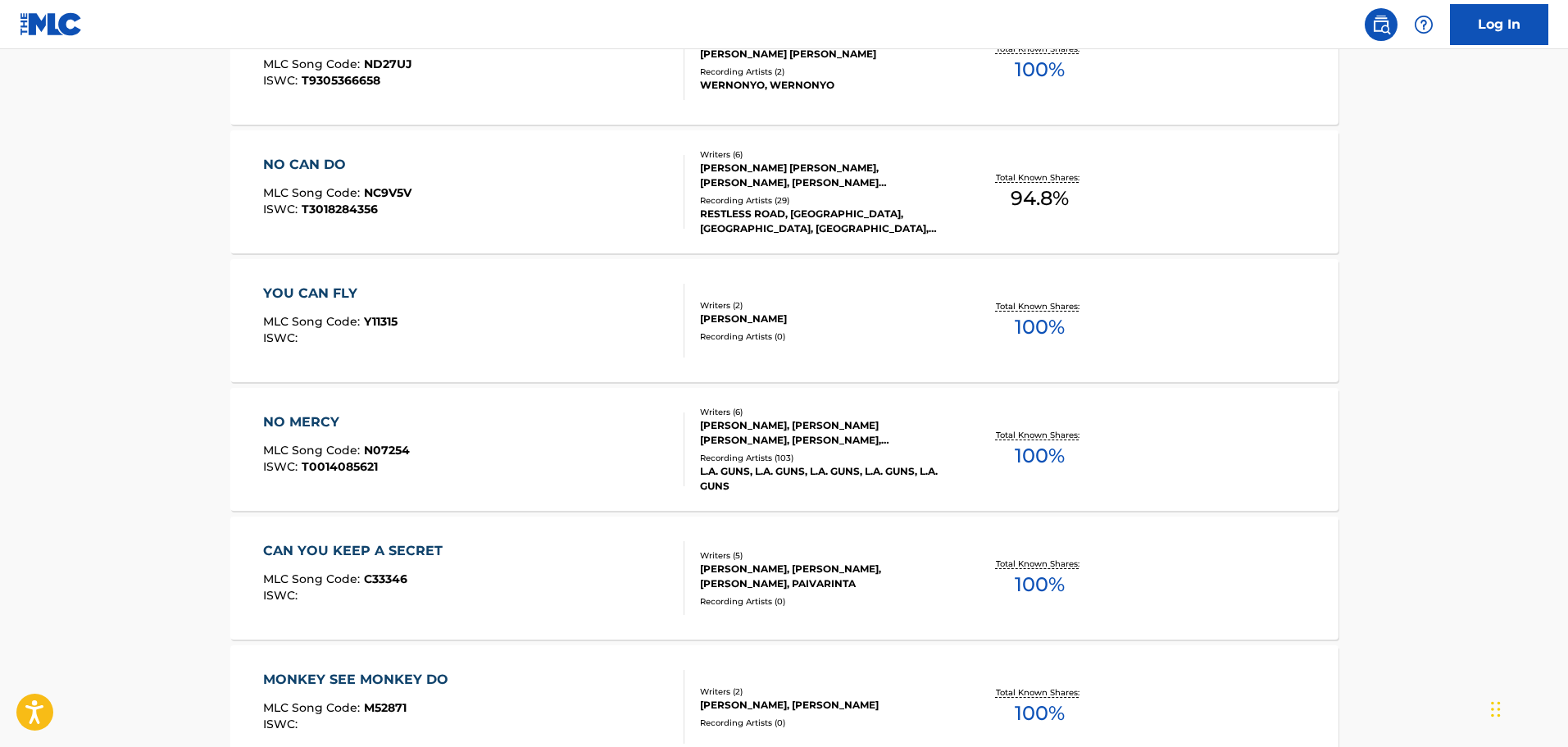
click at [583, 190] on div "NO CAN DO MLC Song Code : NC9V5V ISWC : T3018284356" at bounding box center [474, 192] width 422 height 74
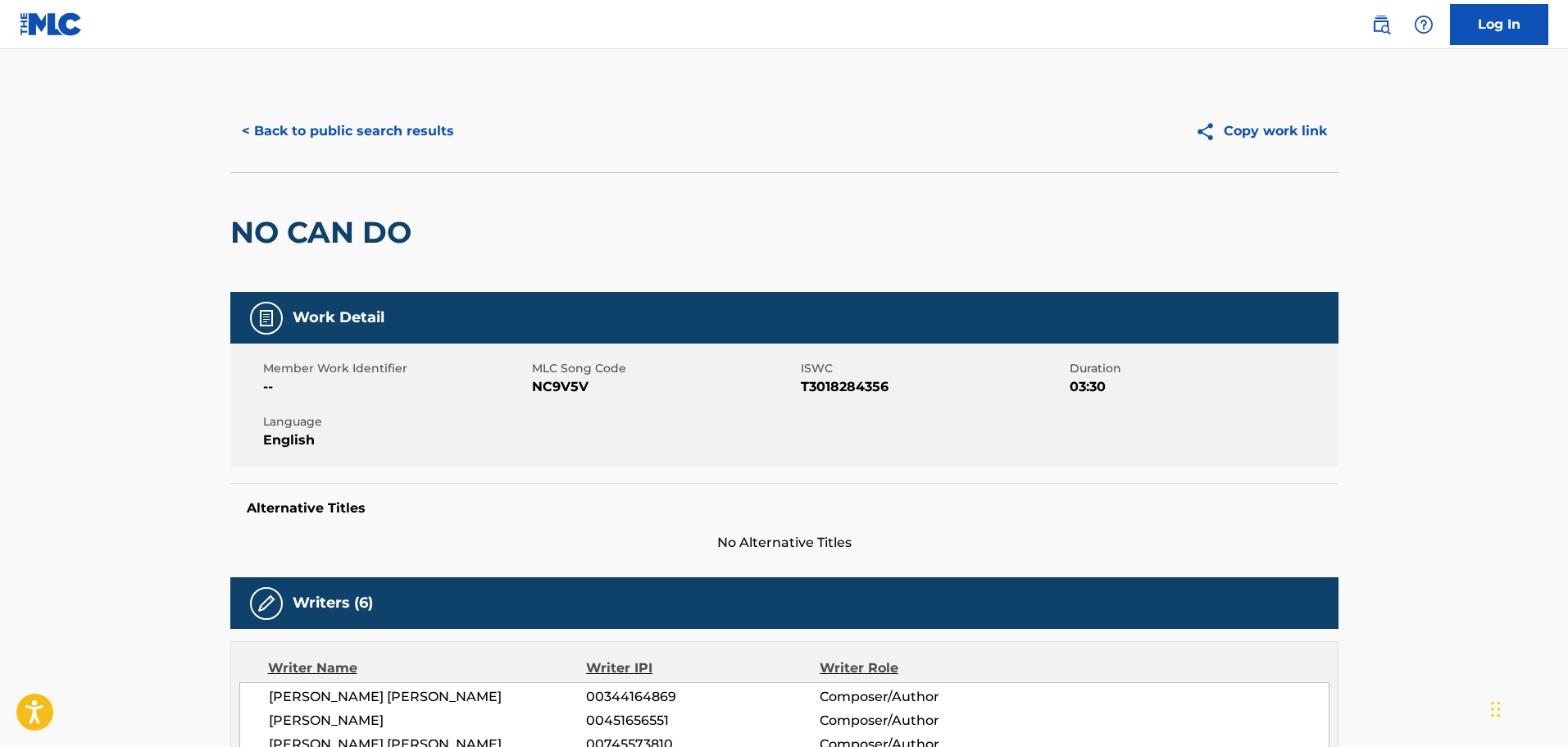
click at [297, 118] on button "< Back to public search results" at bounding box center [347, 131] width 235 height 41
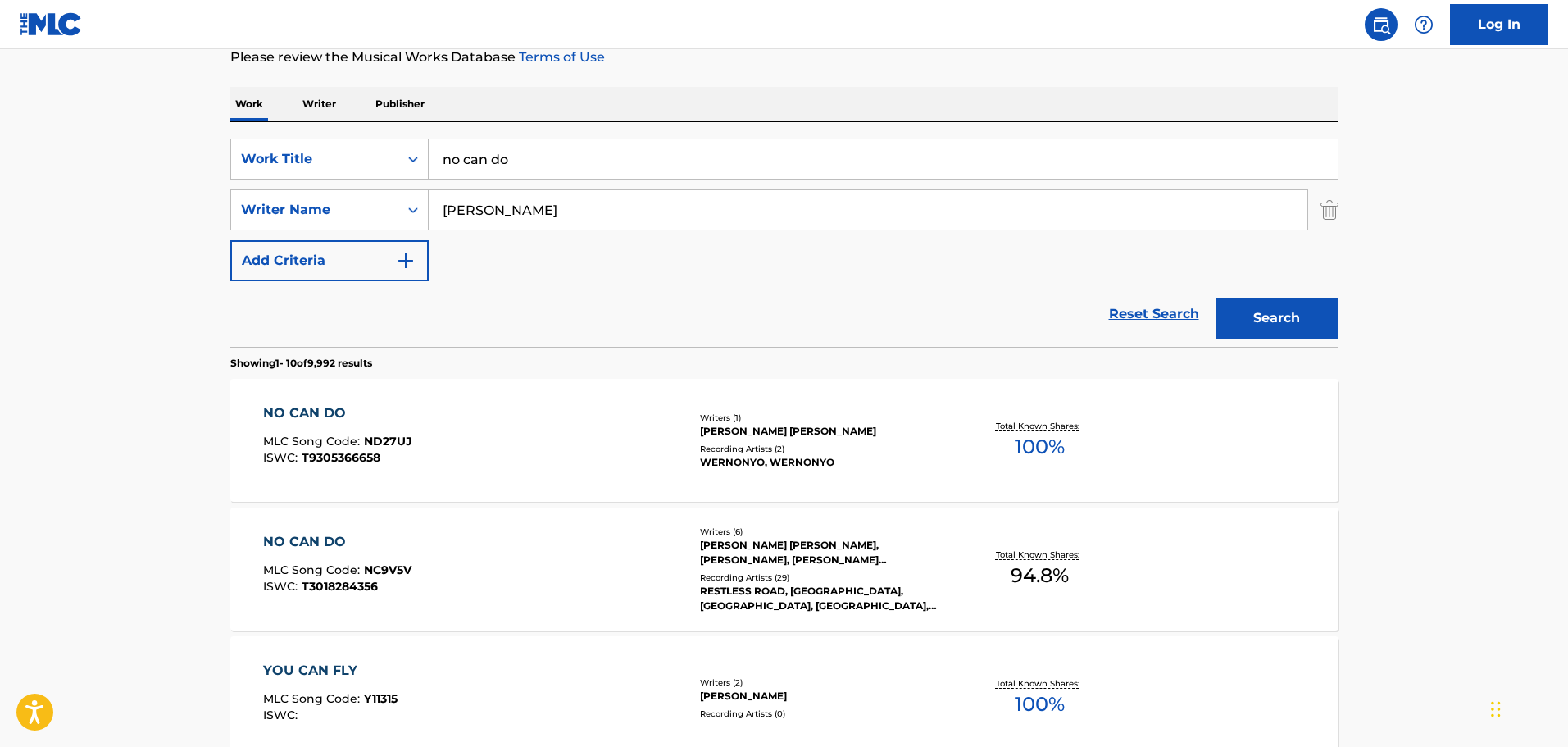
scroll to position [41, 0]
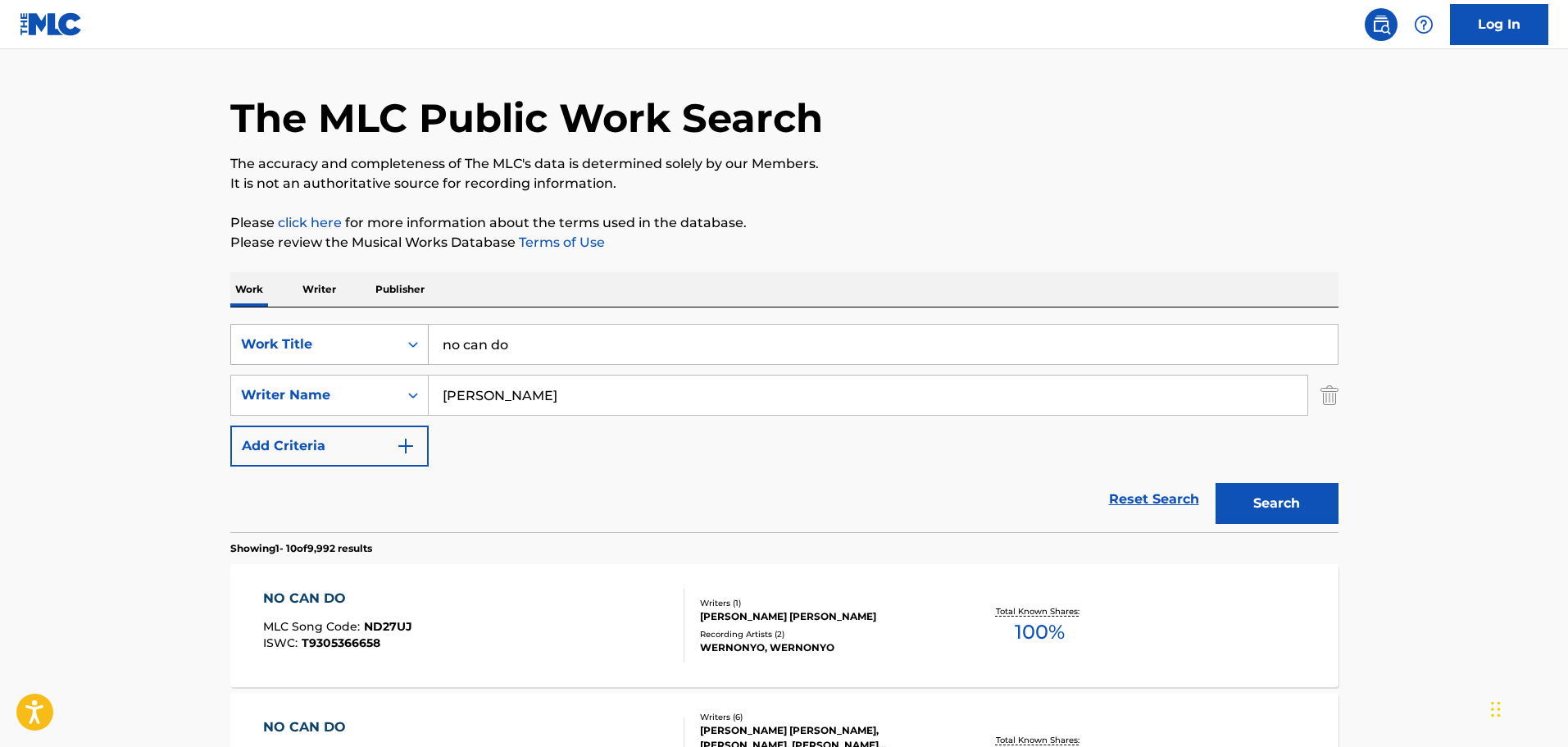
drag, startPoint x: 630, startPoint y: 359, endPoint x: 354, endPoint y: 350, distance: 276.1
click at [354, 350] on div "SearchWithCriteriab0509de4-4317-431a-a3a1-1a7650b728a6 Work Title no can do" at bounding box center [784, 345] width 1109 height 41
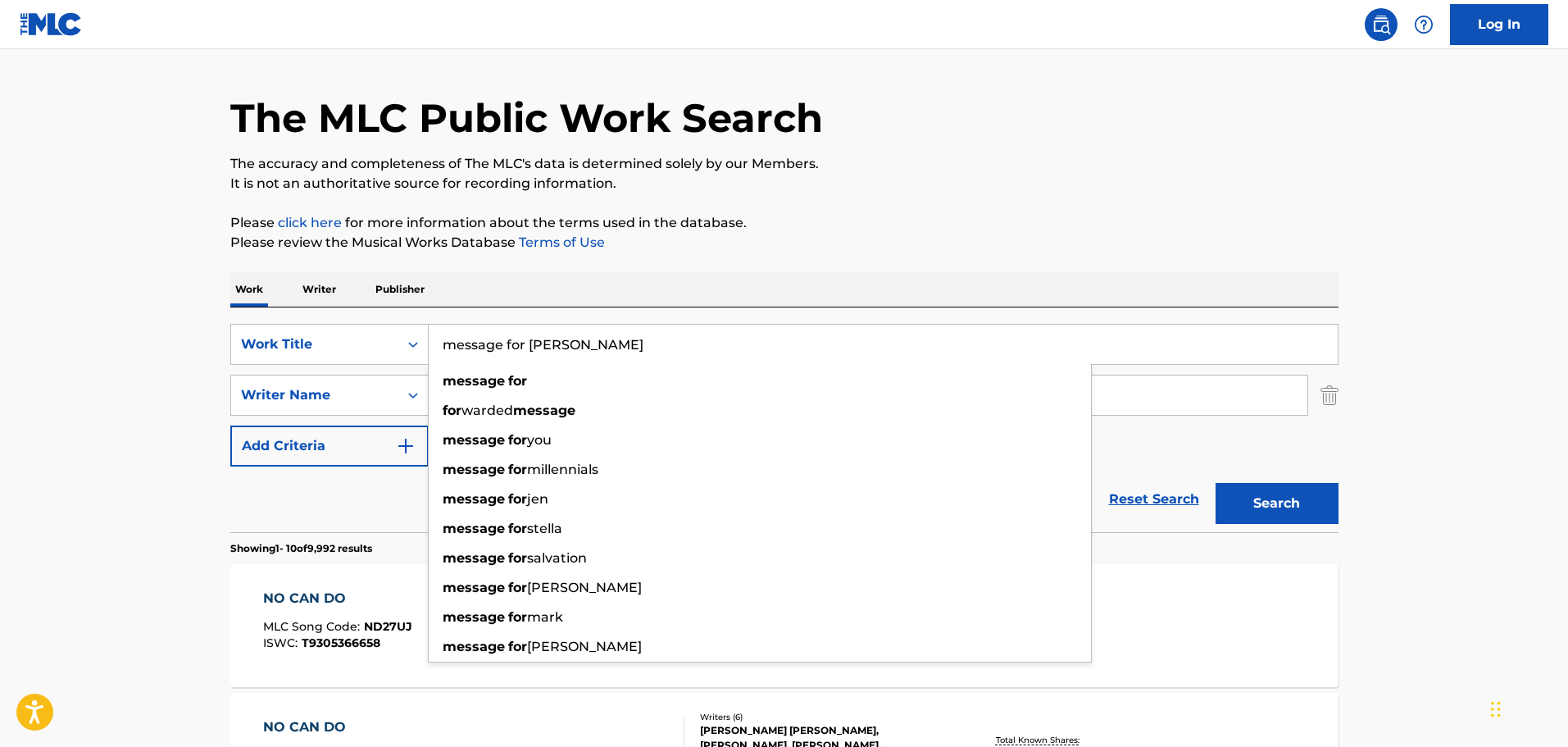
type input "message for [PERSON_NAME]"
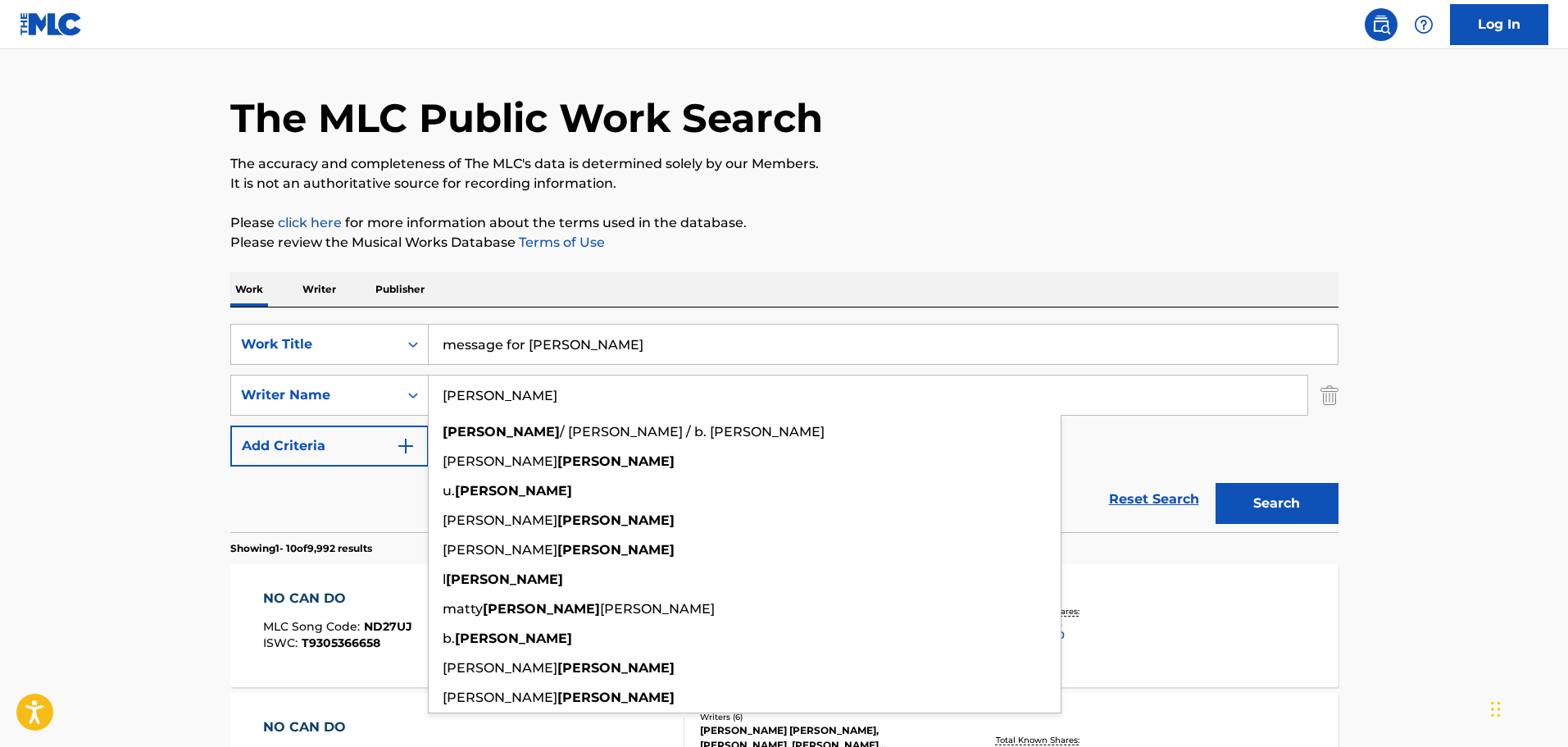
type input "[PERSON_NAME]"
click at [1216, 483] on button "Search" at bounding box center [1277, 503] width 123 height 41
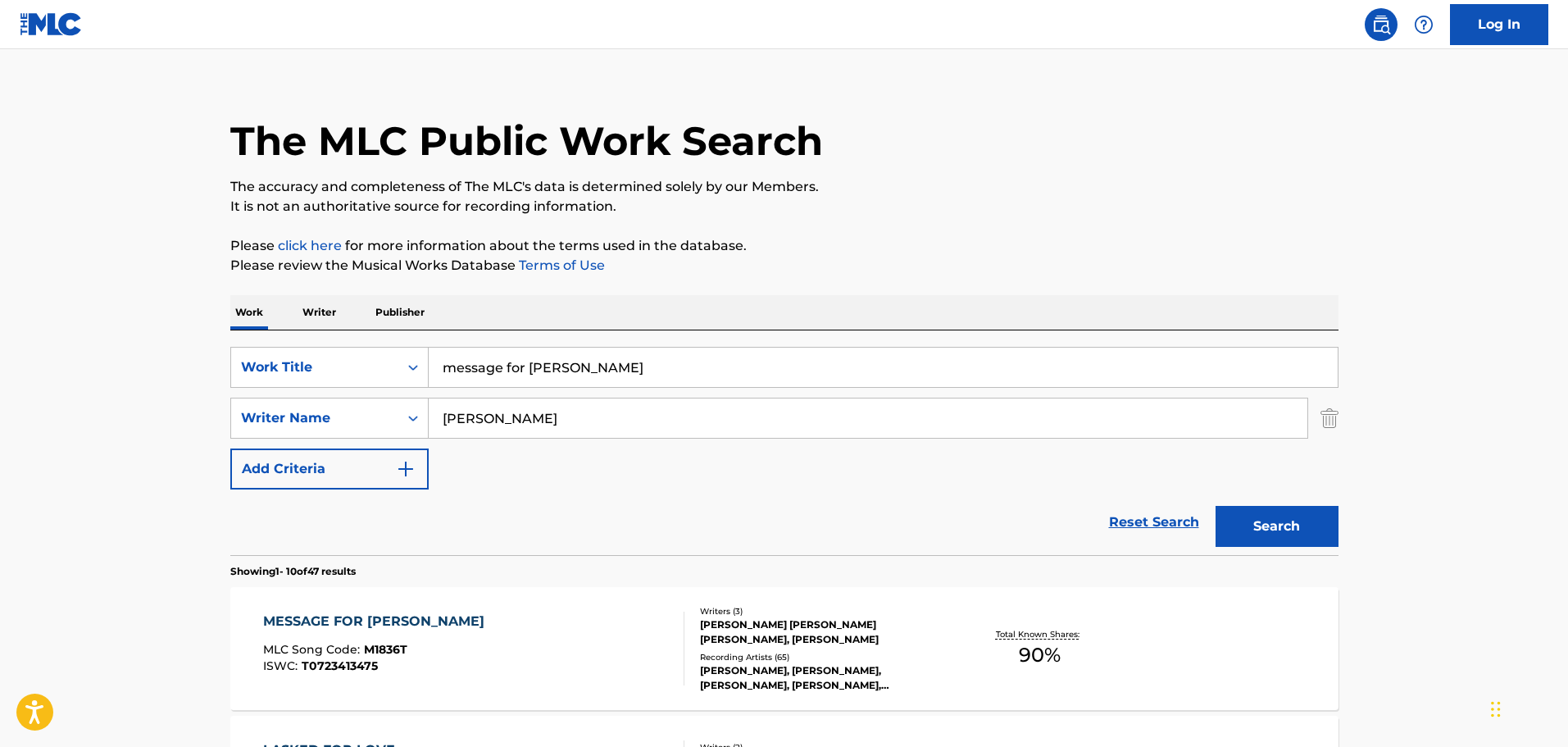
scroll to position [369, 0]
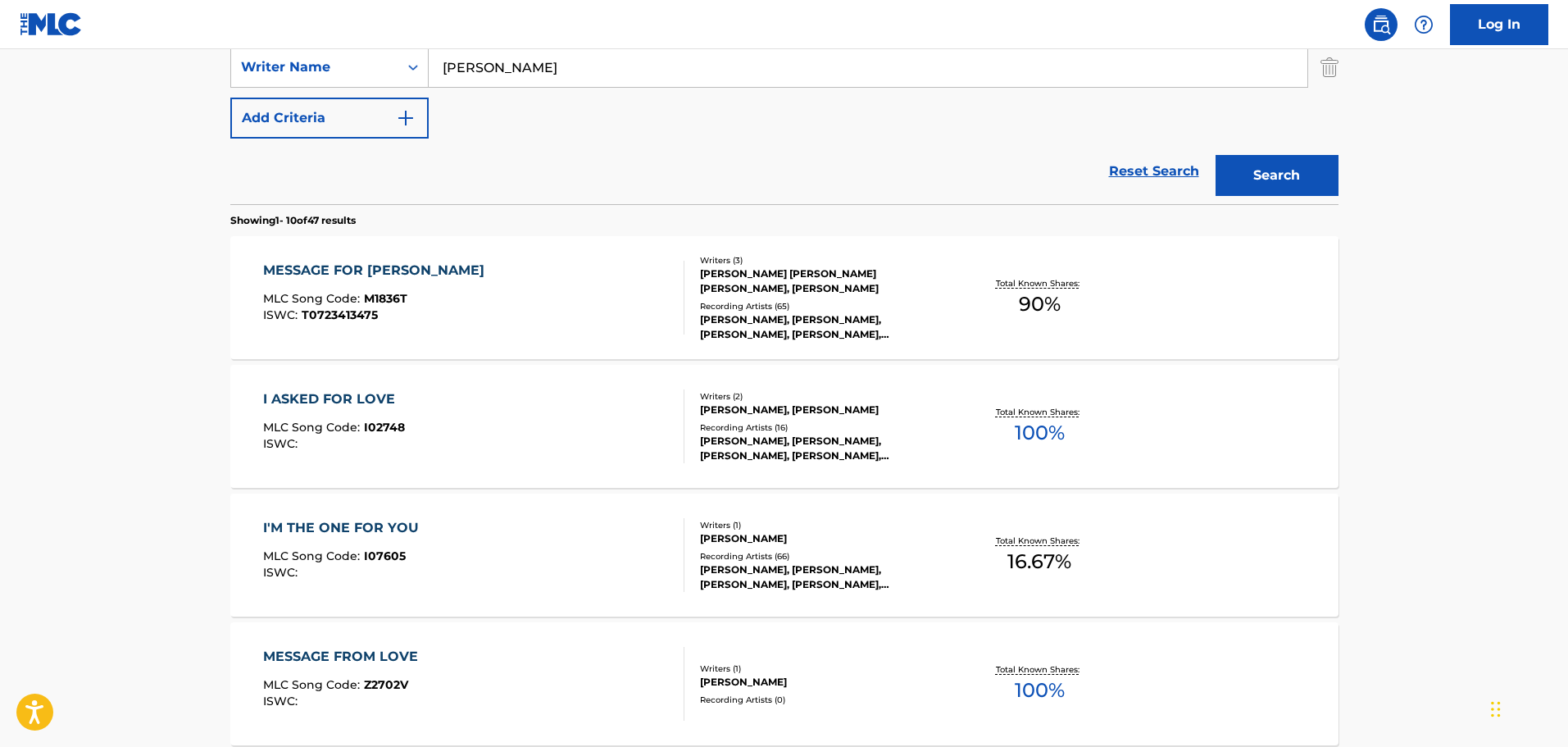
click at [470, 269] on div "MESSAGE FOR YA MLC Song Code : M1836T ISWC : T0723413475" at bounding box center [474, 298] width 422 height 74
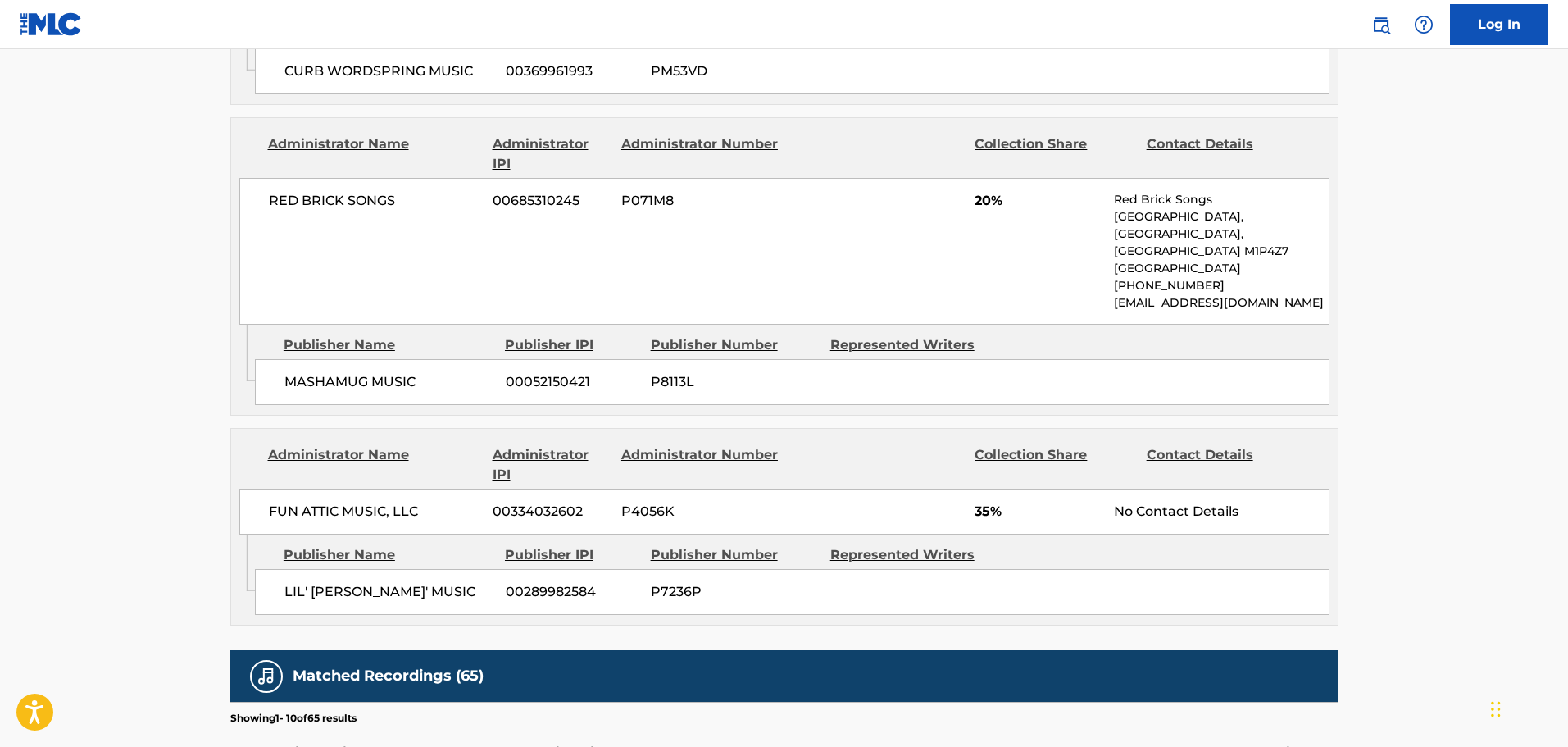
scroll to position [1394, 0]
